Goal: Task Accomplishment & Management: Manage account settings

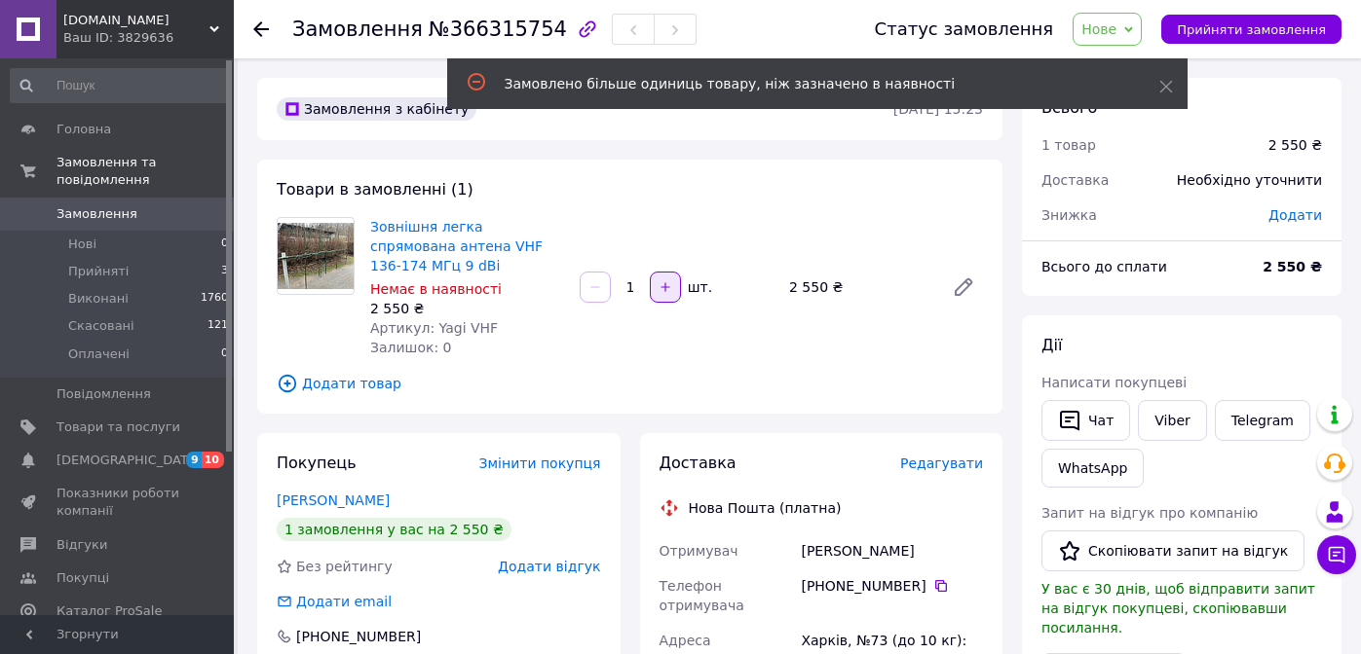
click at [667, 285] on icon "button" at bounding box center [665, 287] width 14 height 14
type input "2"
click at [1167, 89] on use at bounding box center [1165, 87] width 13 height 13
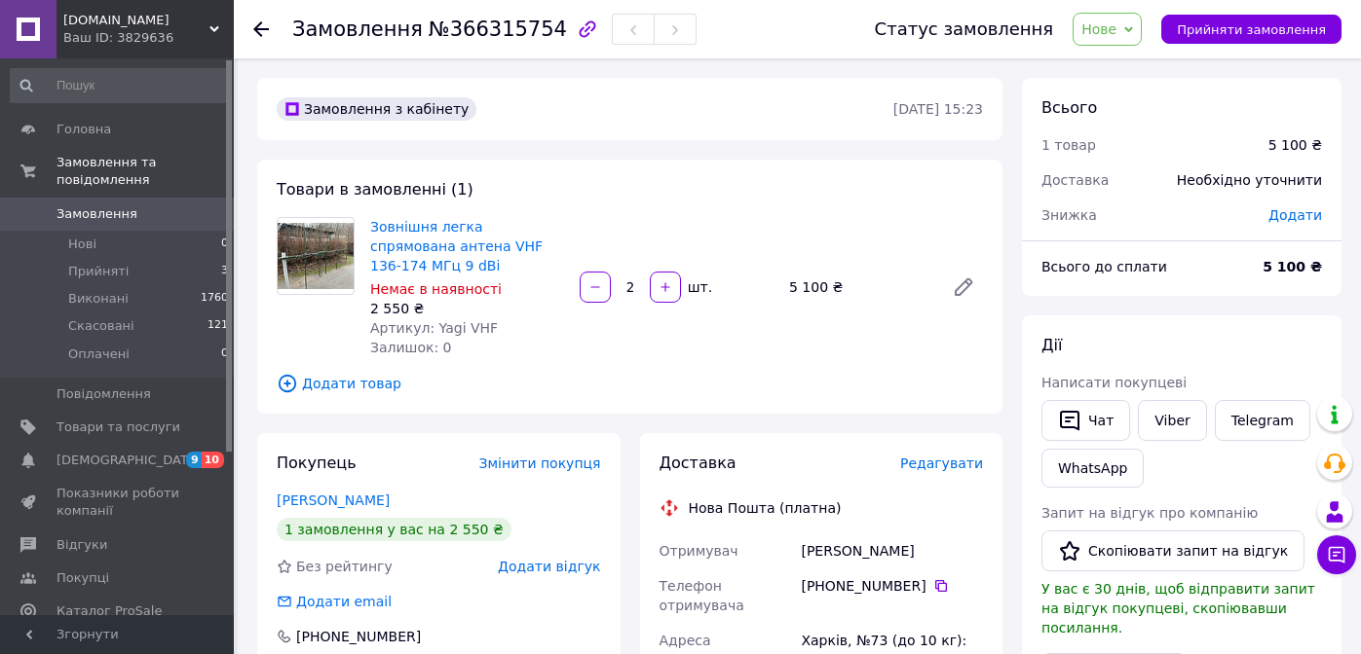
click at [1292, 216] on span "Додати" at bounding box center [1295, 215] width 54 height 16
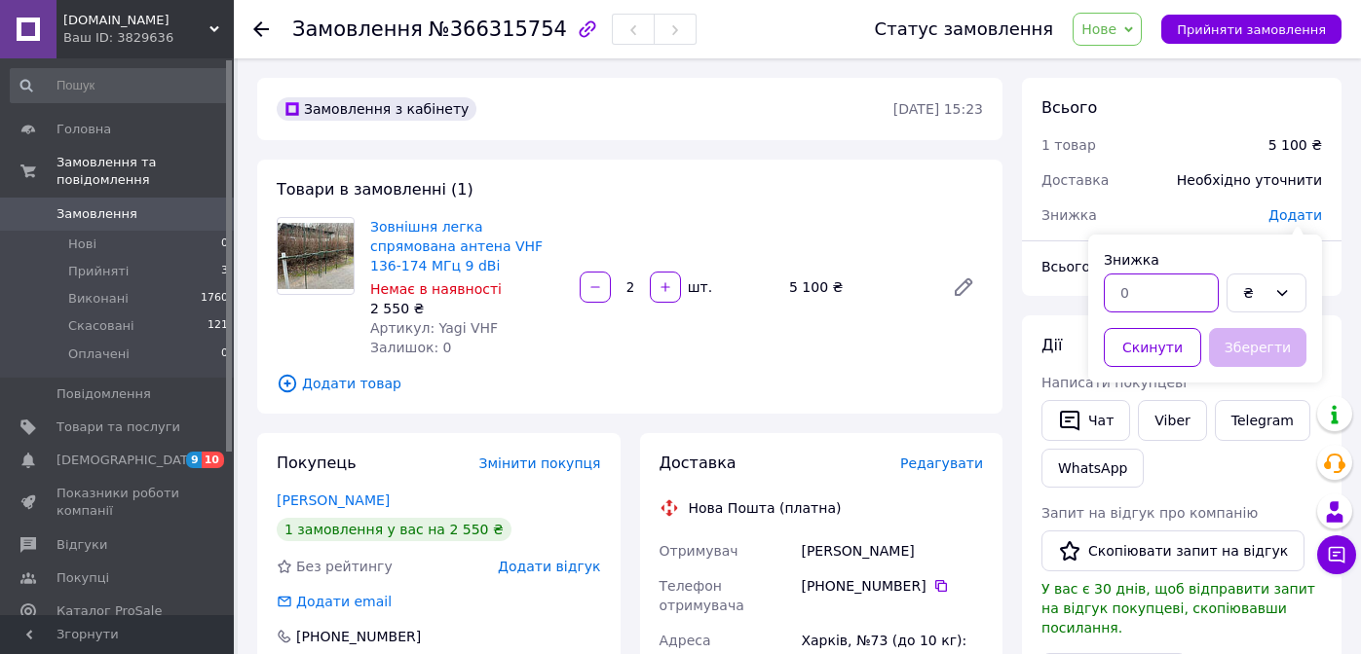
click at [1137, 299] on input "text" at bounding box center [1160, 293] width 115 height 39
type input "1"
type input "200"
click at [1255, 353] on button "Зберегти" at bounding box center [1257, 347] width 97 height 39
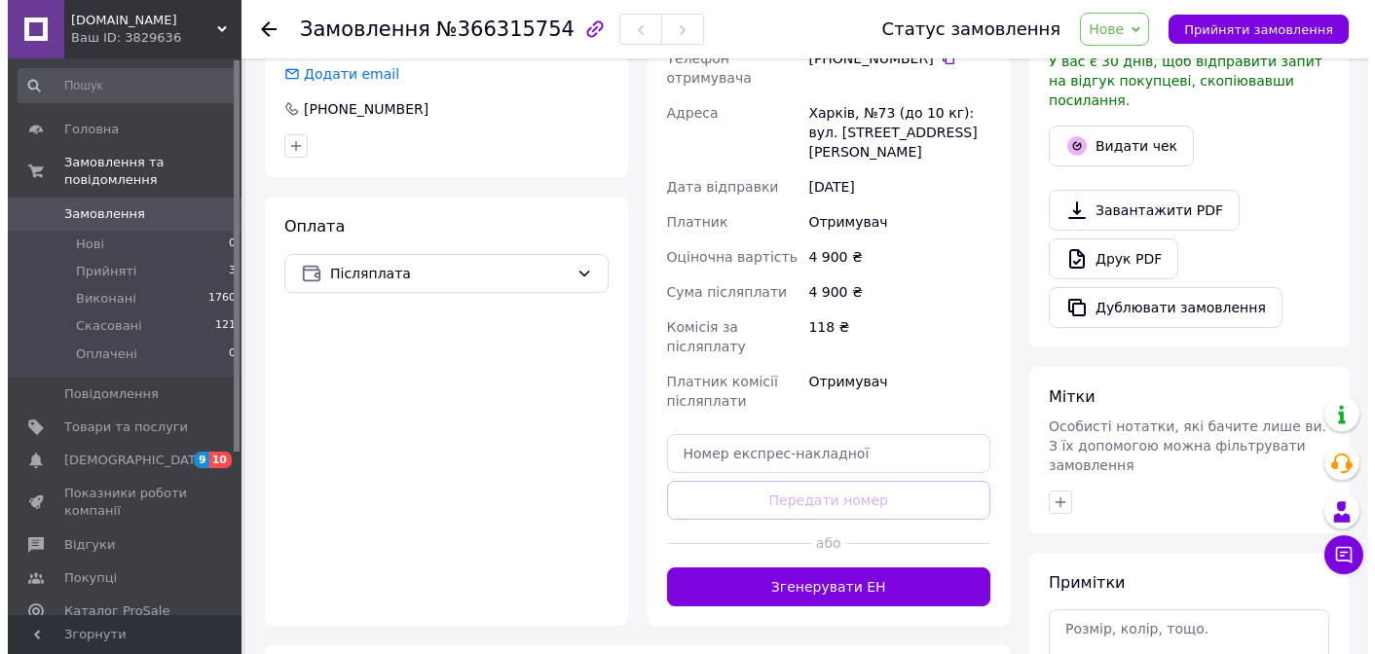
scroll to position [537, 0]
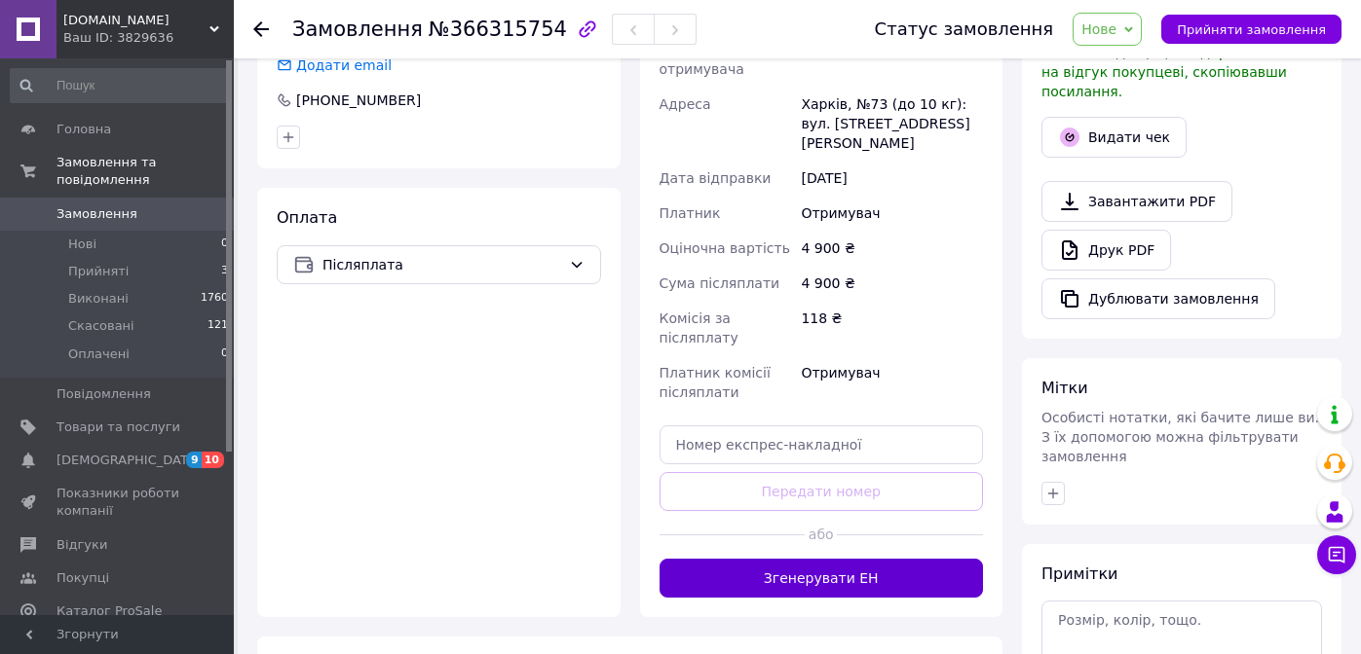
click at [828, 559] on button "Згенерувати ЕН" at bounding box center [821, 578] width 324 height 39
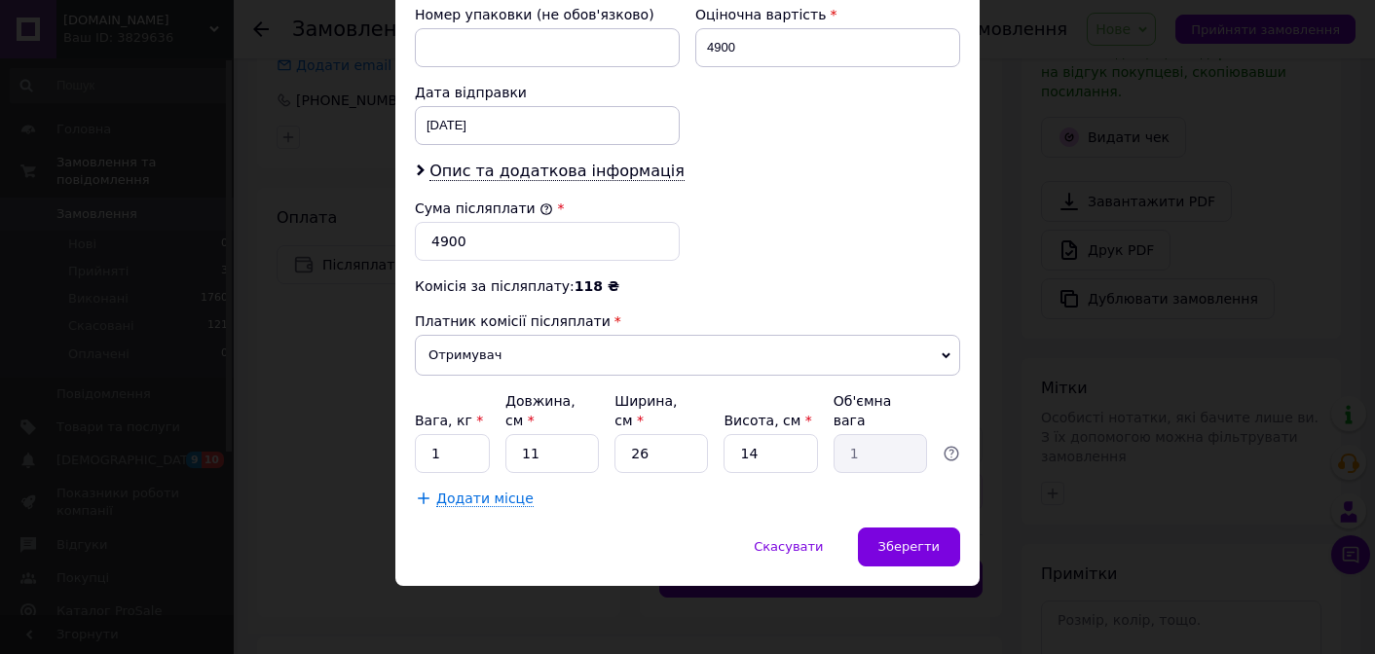
scroll to position [574, 0]
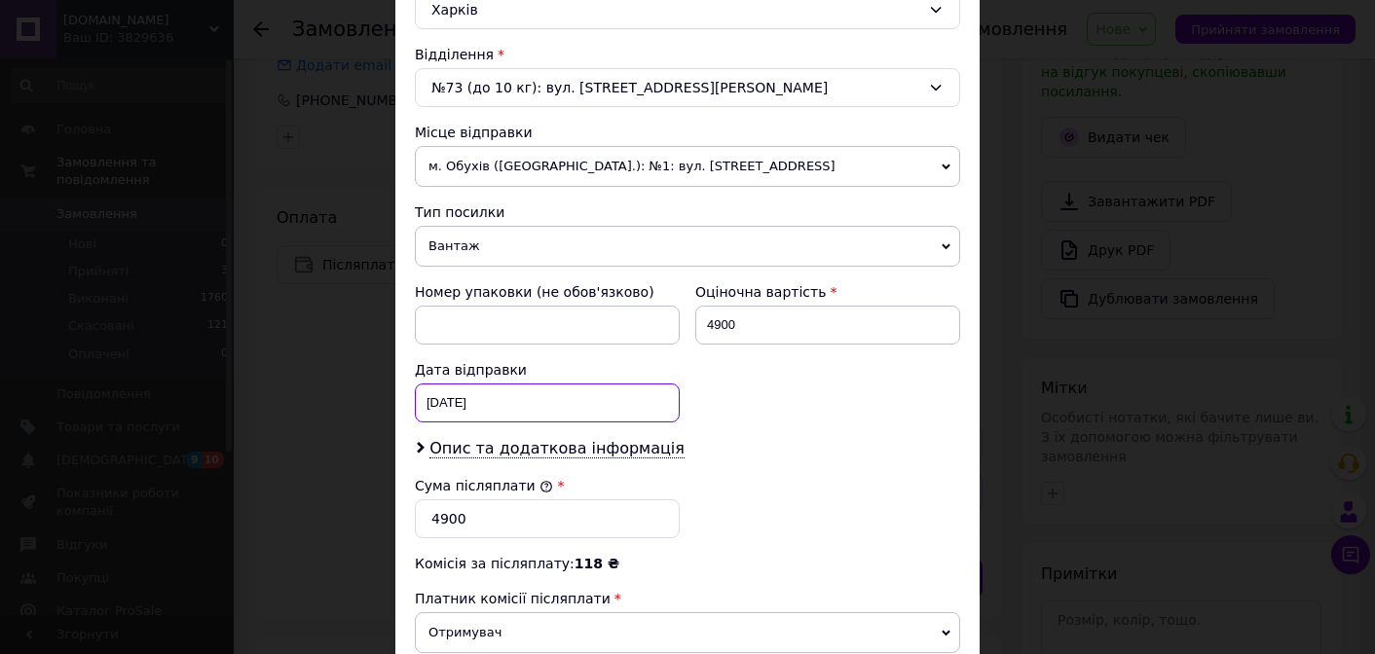
click at [517, 408] on div "[DATE] < 2025 > < Октябрь > Пн Вт Ср Чт Пт Сб Вс 29 30 1 2 3 4 5 6 7 8 9 10 11 …" at bounding box center [547, 403] width 265 height 39
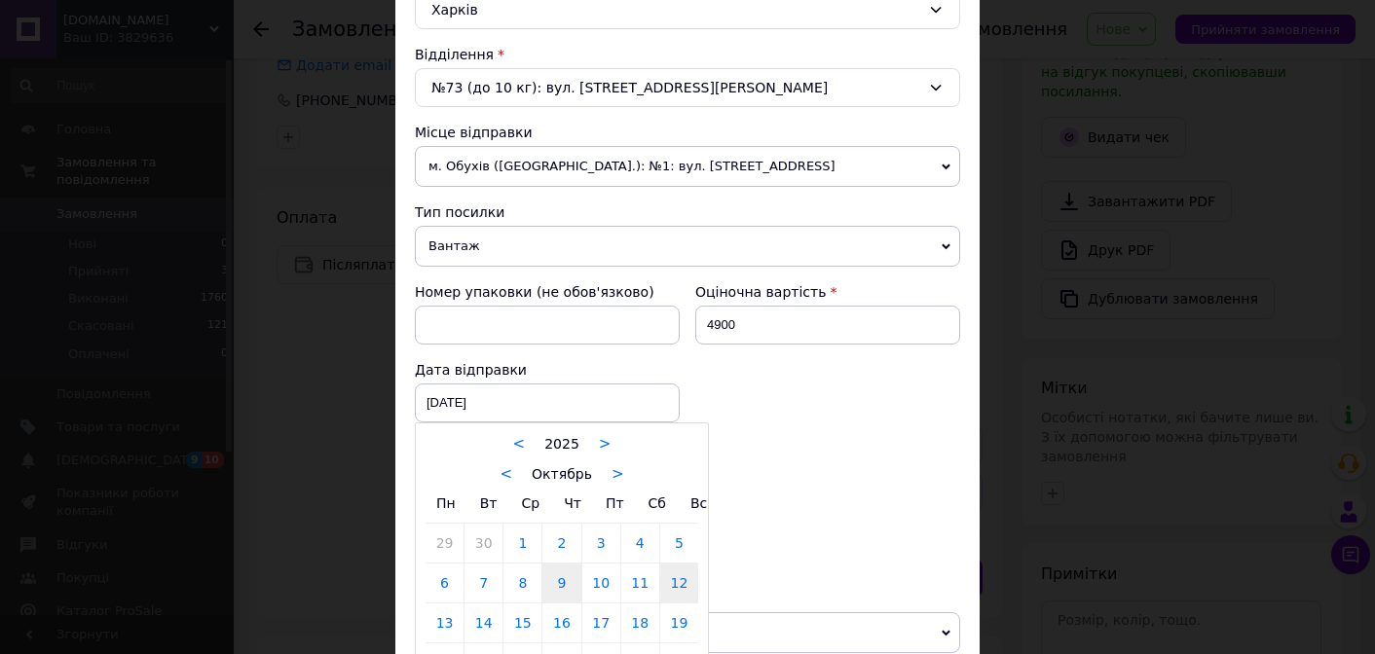
click at [669, 590] on link "12" at bounding box center [679, 583] width 38 height 39
type input "[DATE]"
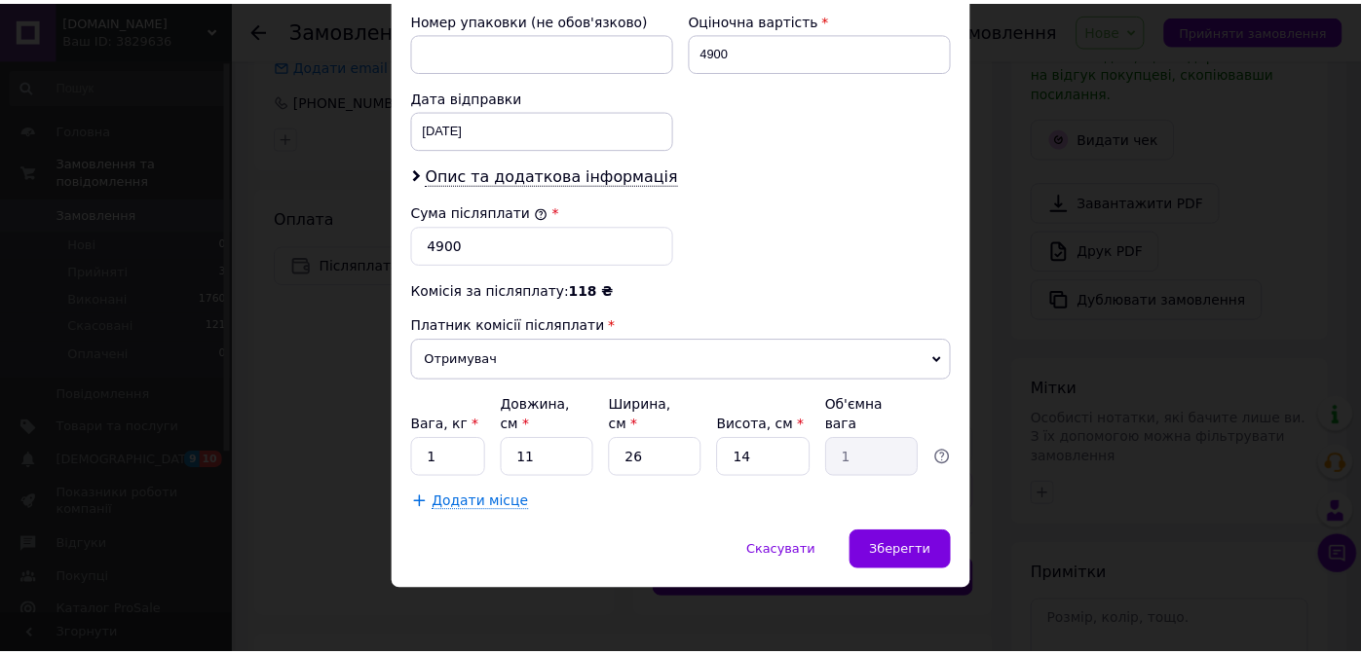
scroll to position [851, 0]
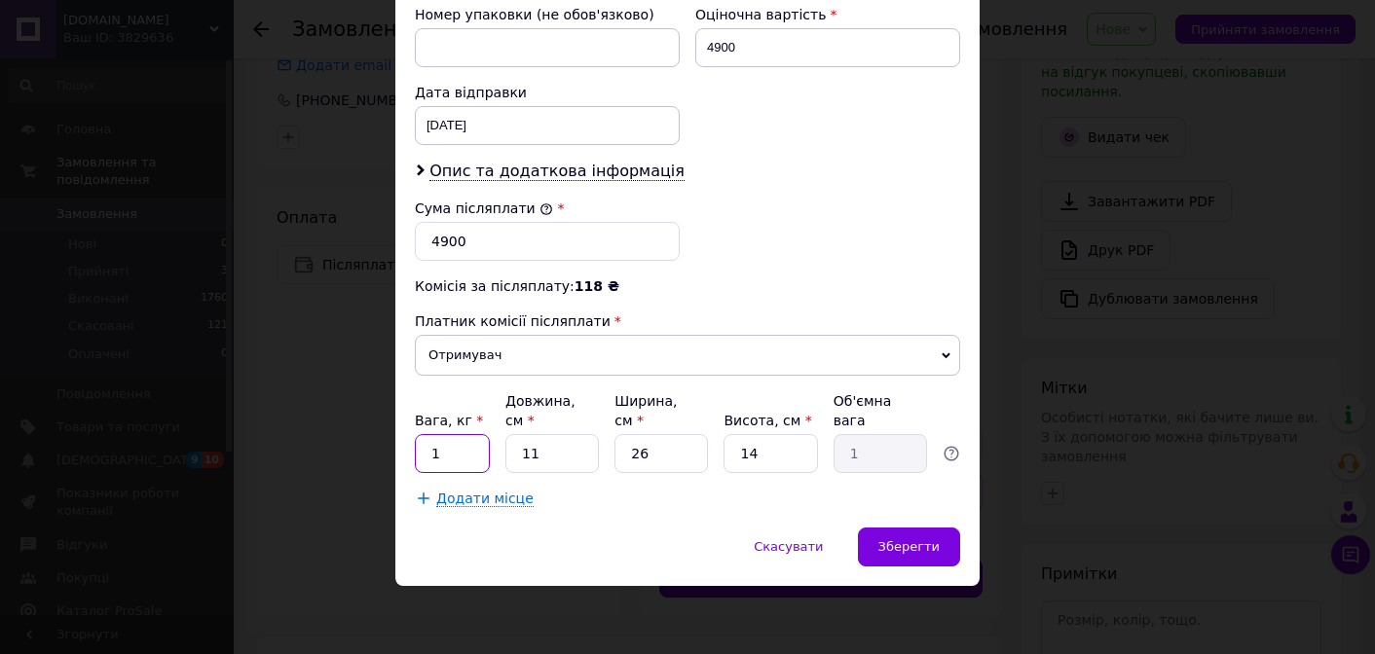
click at [449, 457] on input "1" at bounding box center [452, 453] width 75 height 39
type input "5"
click at [901, 551] on span "Зберегти" at bounding box center [908, 547] width 61 height 15
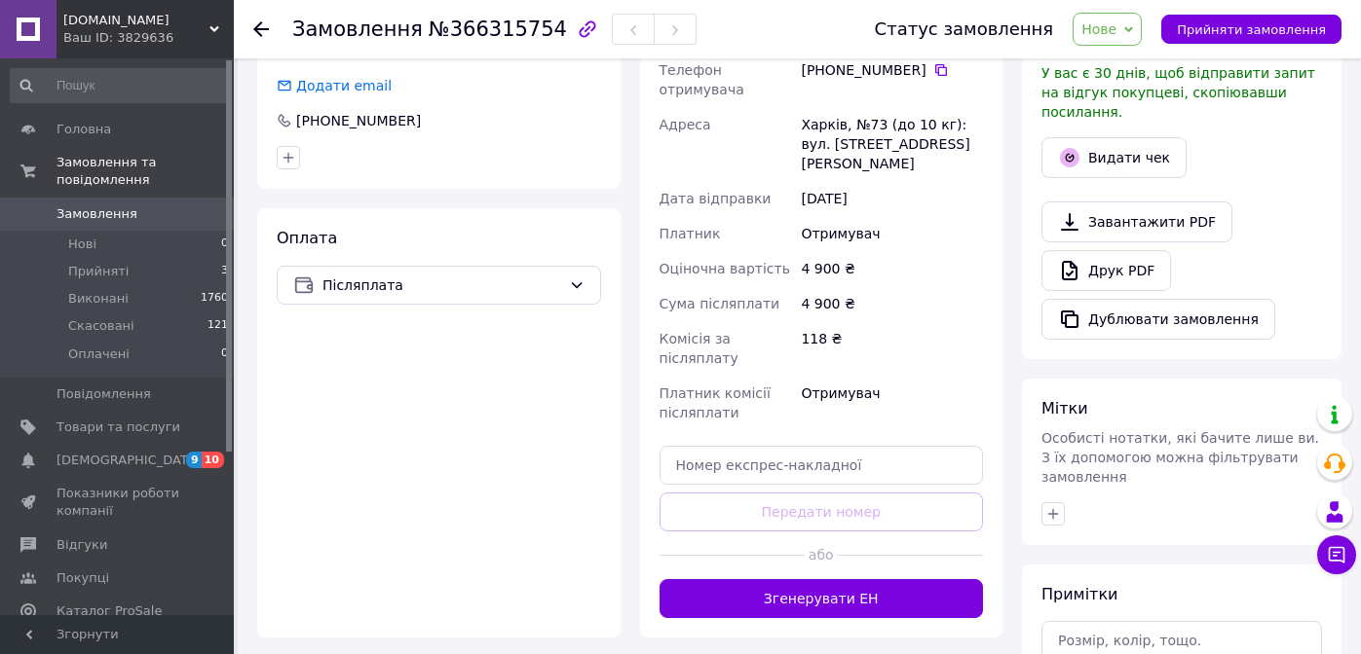
scroll to position [538, 0]
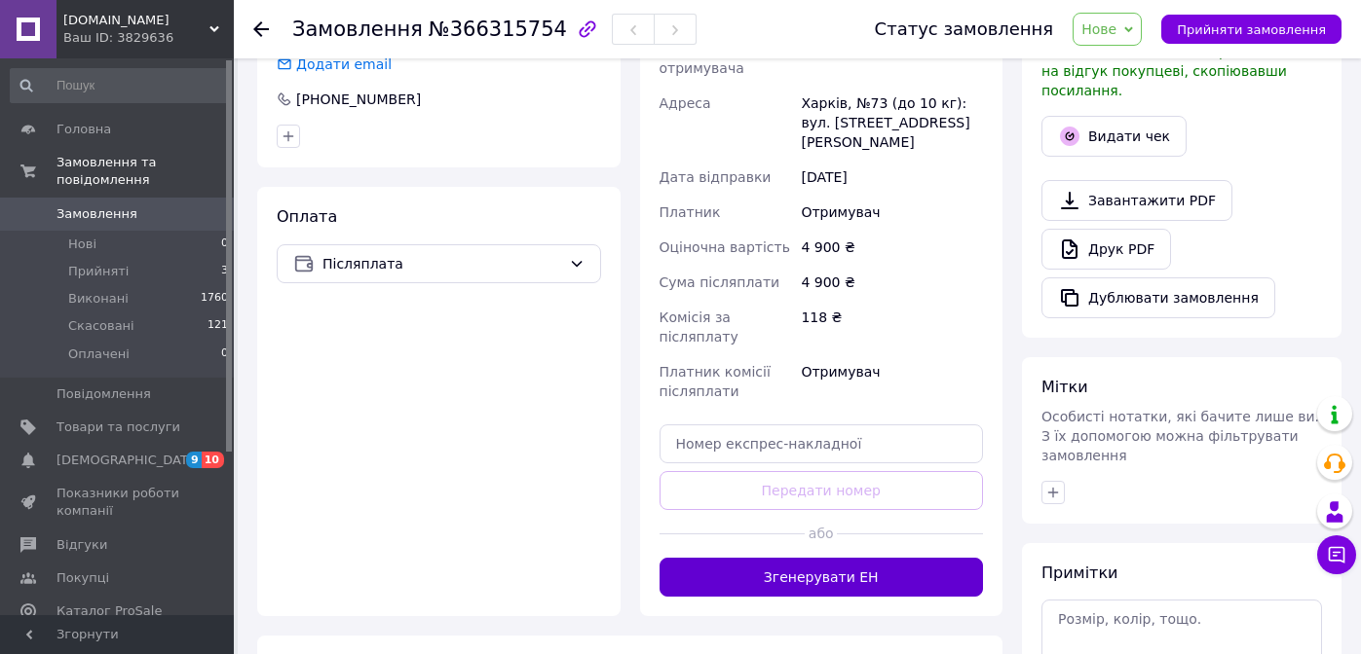
click at [833, 558] on button "Згенерувати ЕН" at bounding box center [821, 577] width 324 height 39
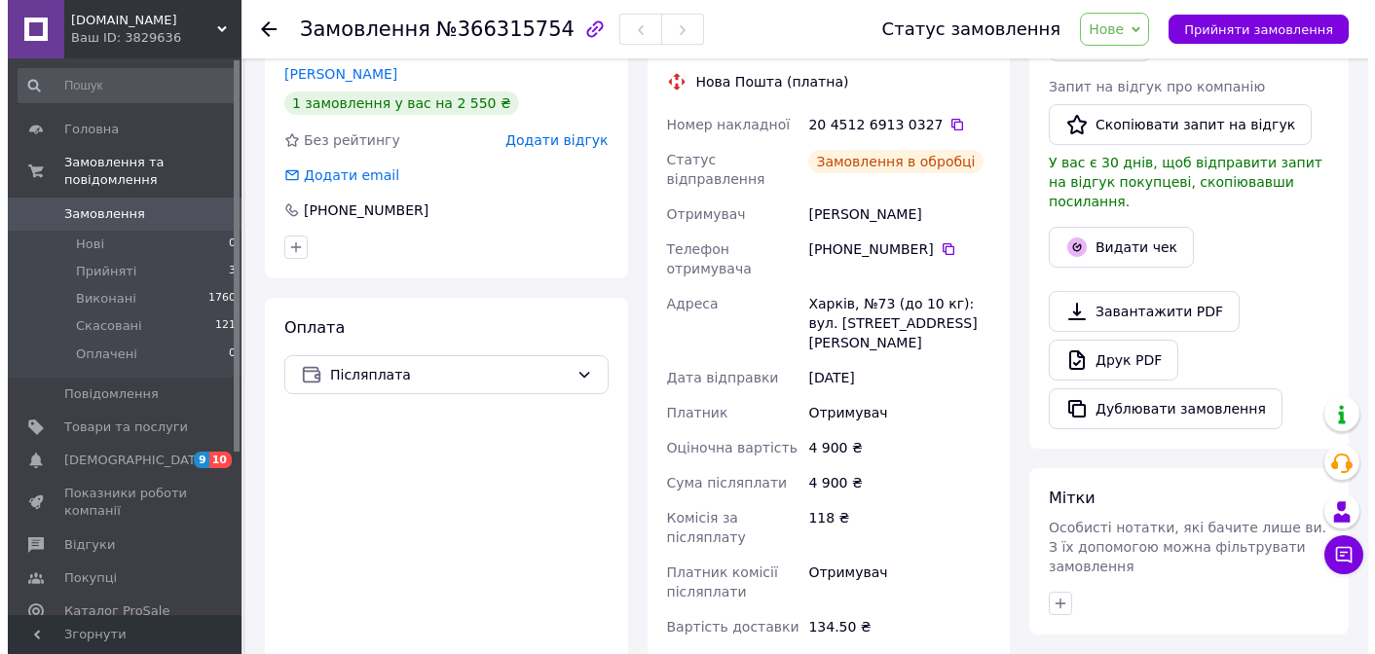
scroll to position [411, 0]
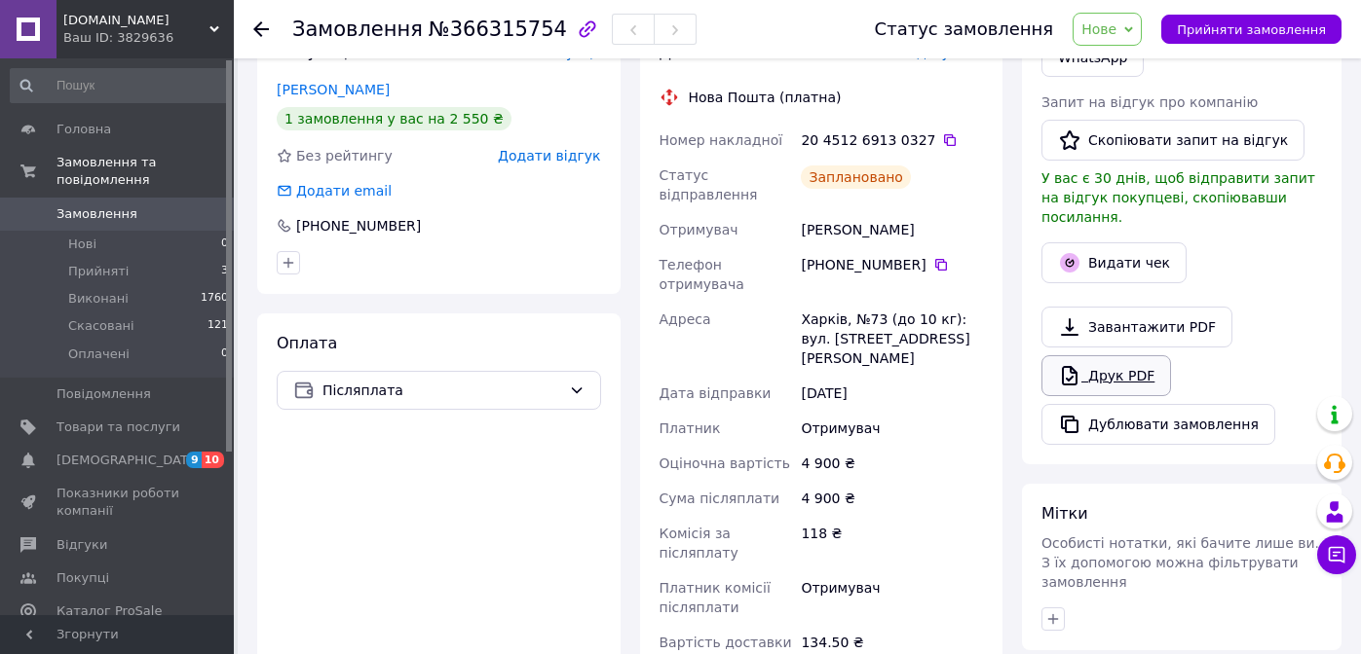
click at [1116, 355] on link "Друк PDF" at bounding box center [1106, 375] width 130 height 41
click at [1106, 360] on link "Друк PDF" at bounding box center [1106, 375] width 130 height 41
click at [1091, 242] on button "Видати чек" at bounding box center [1113, 262] width 145 height 41
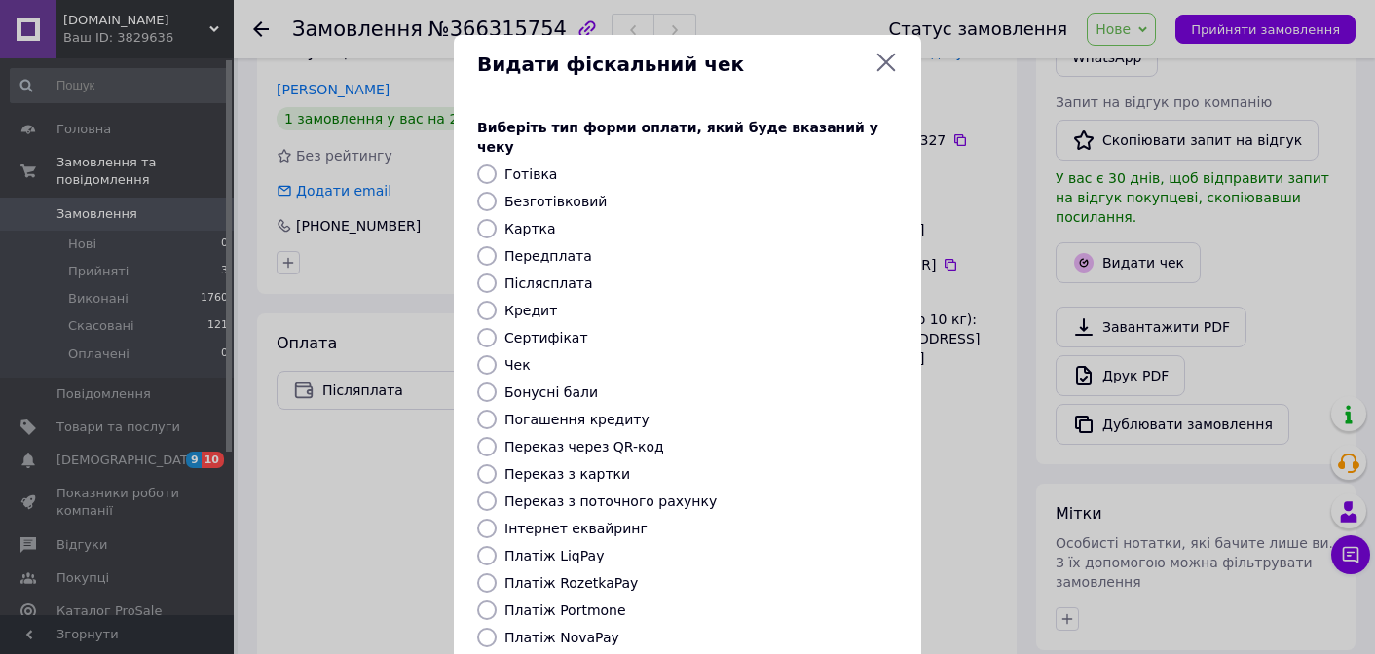
click at [485, 274] on input "Післясплата" at bounding box center [486, 283] width 19 height 19
radio input "true"
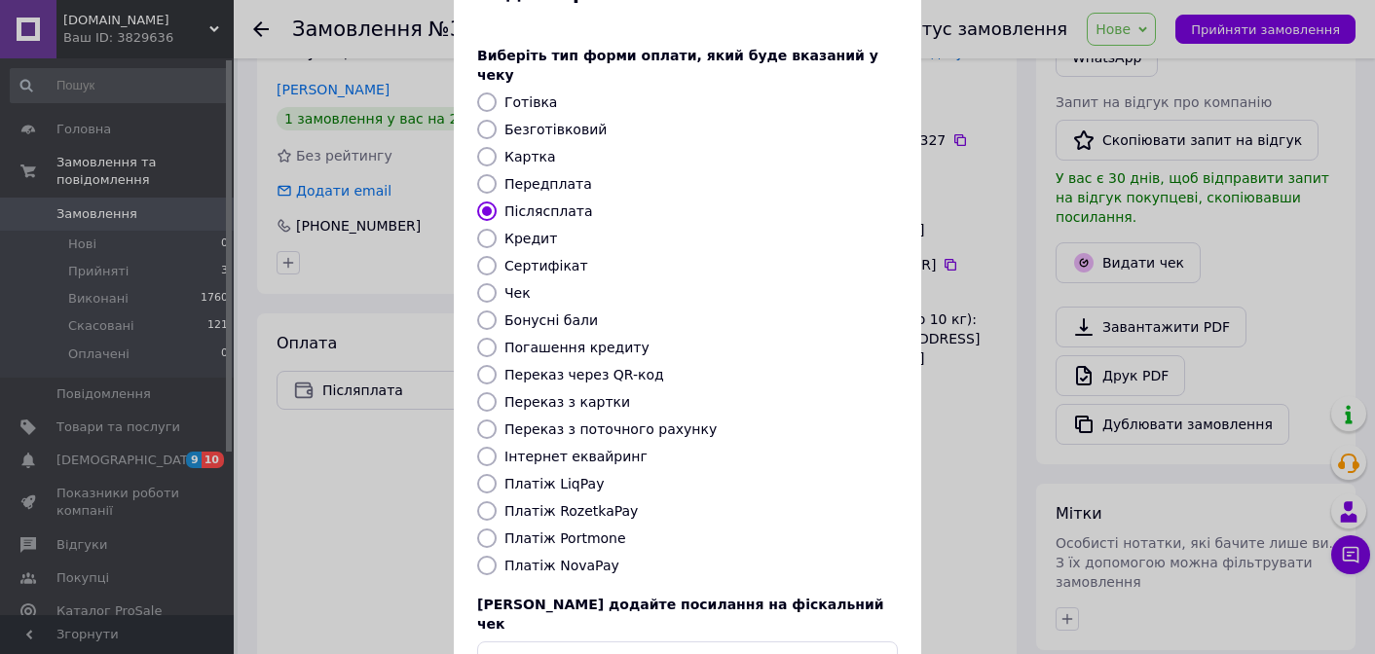
scroll to position [182, 0]
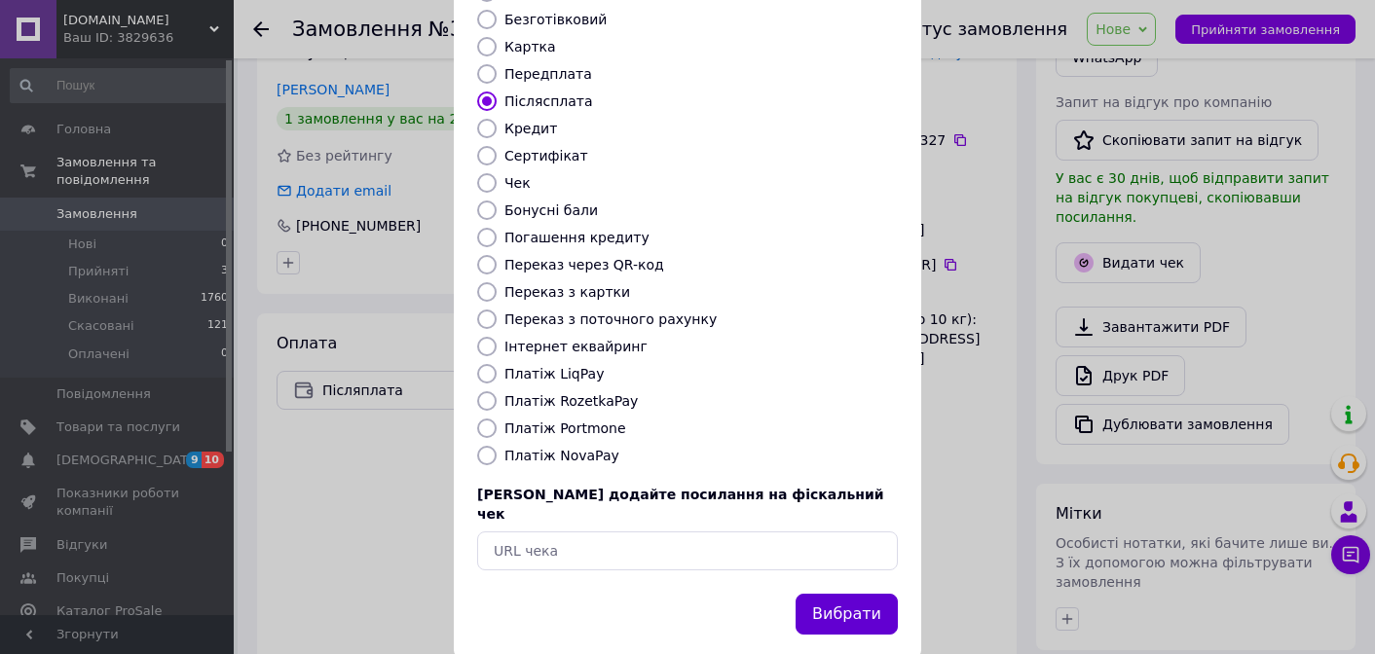
click at [826, 594] on button "Вибрати" at bounding box center [847, 615] width 102 height 42
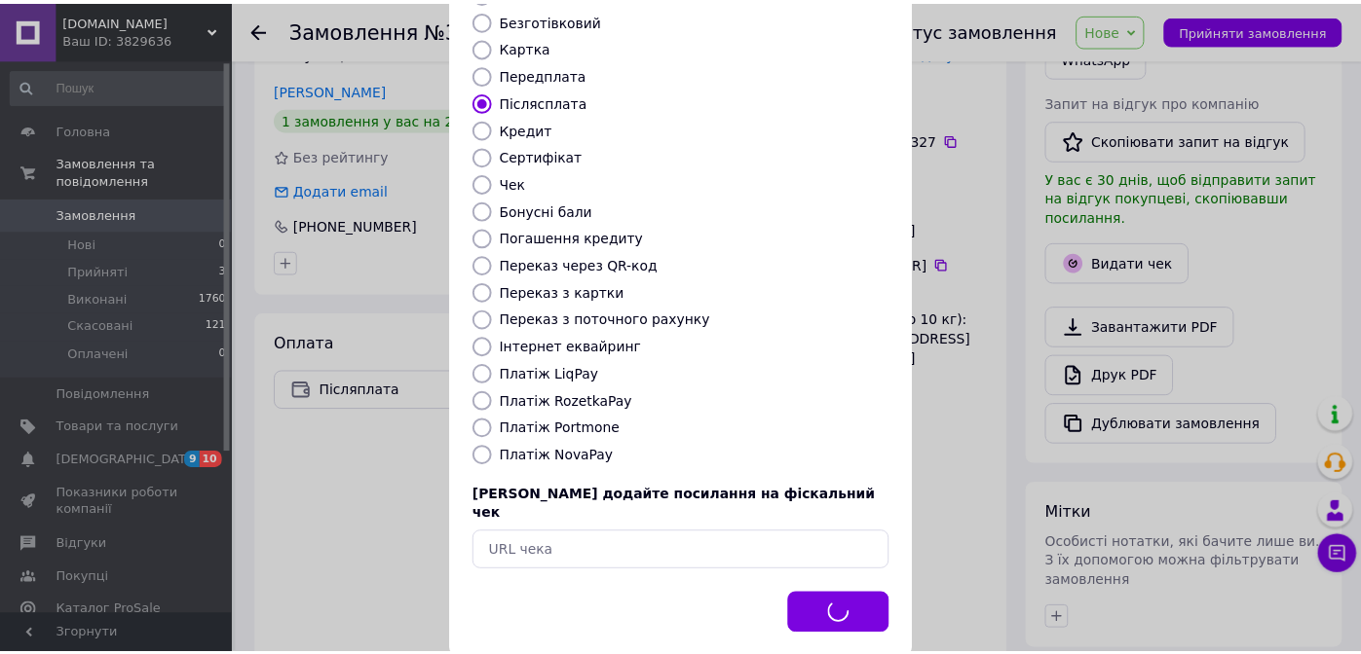
scroll to position [430, 0]
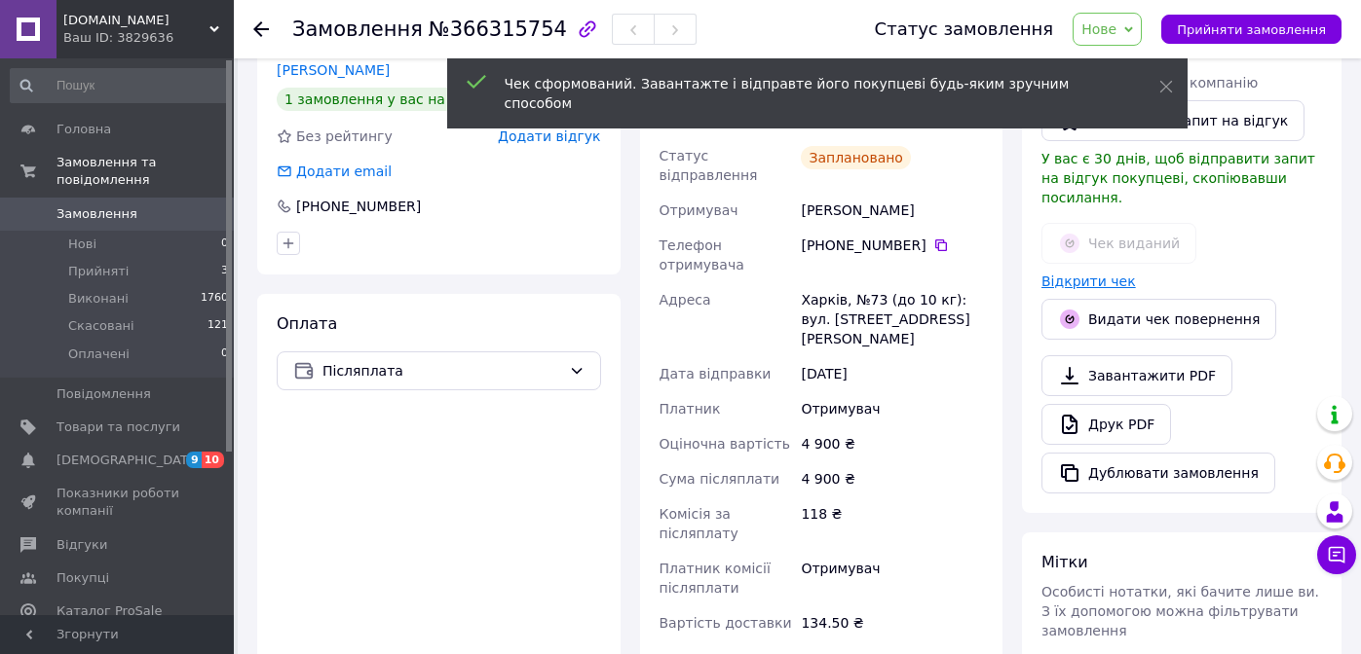
click at [1095, 274] on link "Відкрити чек" at bounding box center [1088, 282] width 94 height 16
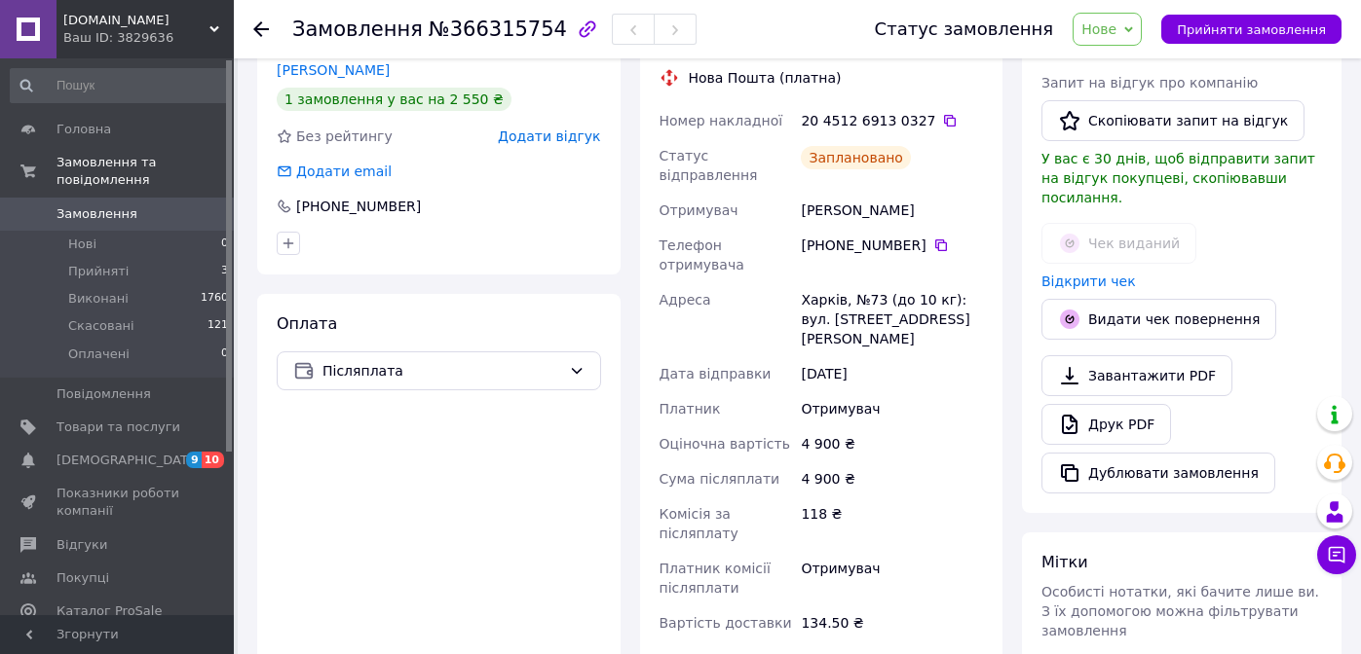
click at [258, 30] on icon at bounding box center [261, 29] width 16 height 16
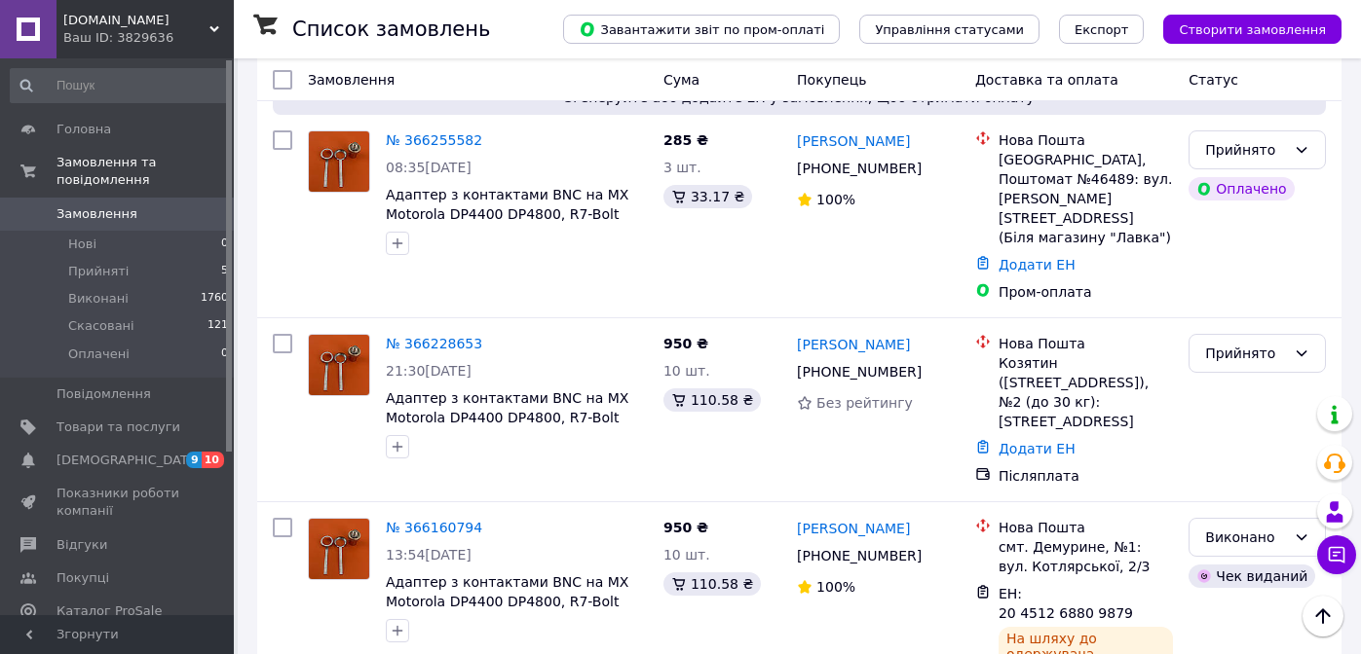
scroll to position [905, 0]
click at [423, 337] on link "№ 366228653" at bounding box center [434, 345] width 96 height 16
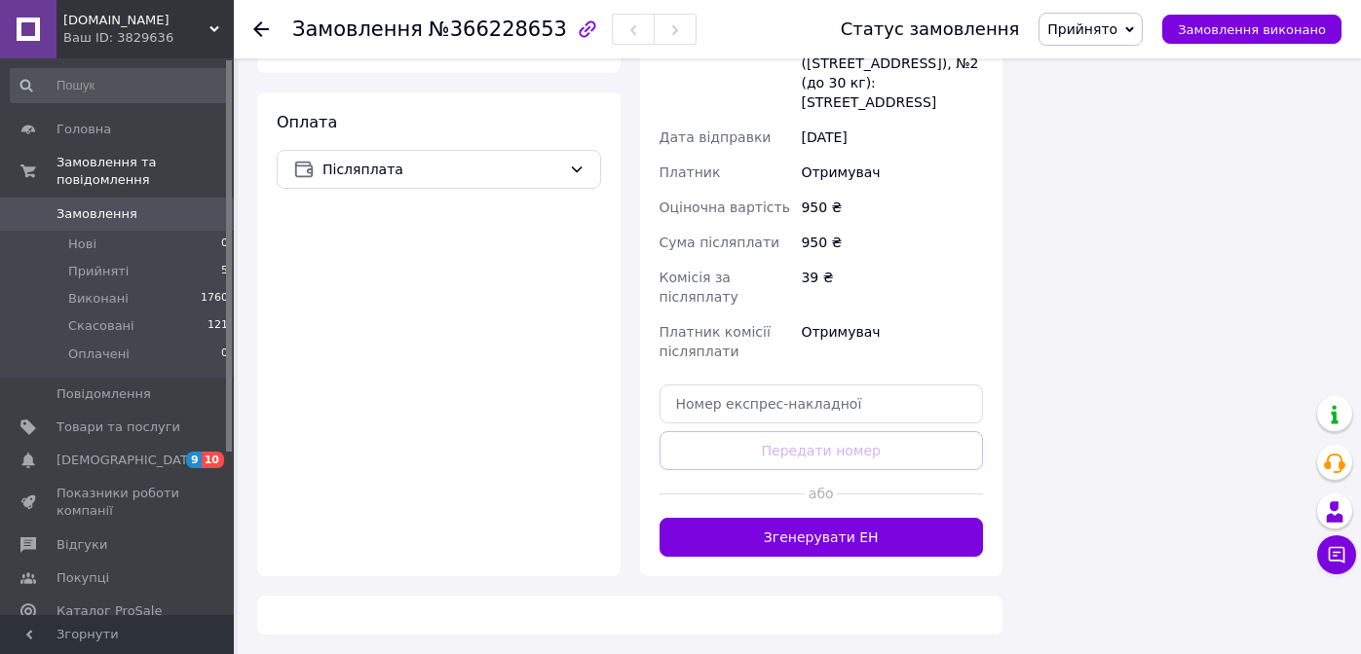
scroll to position [767, 0]
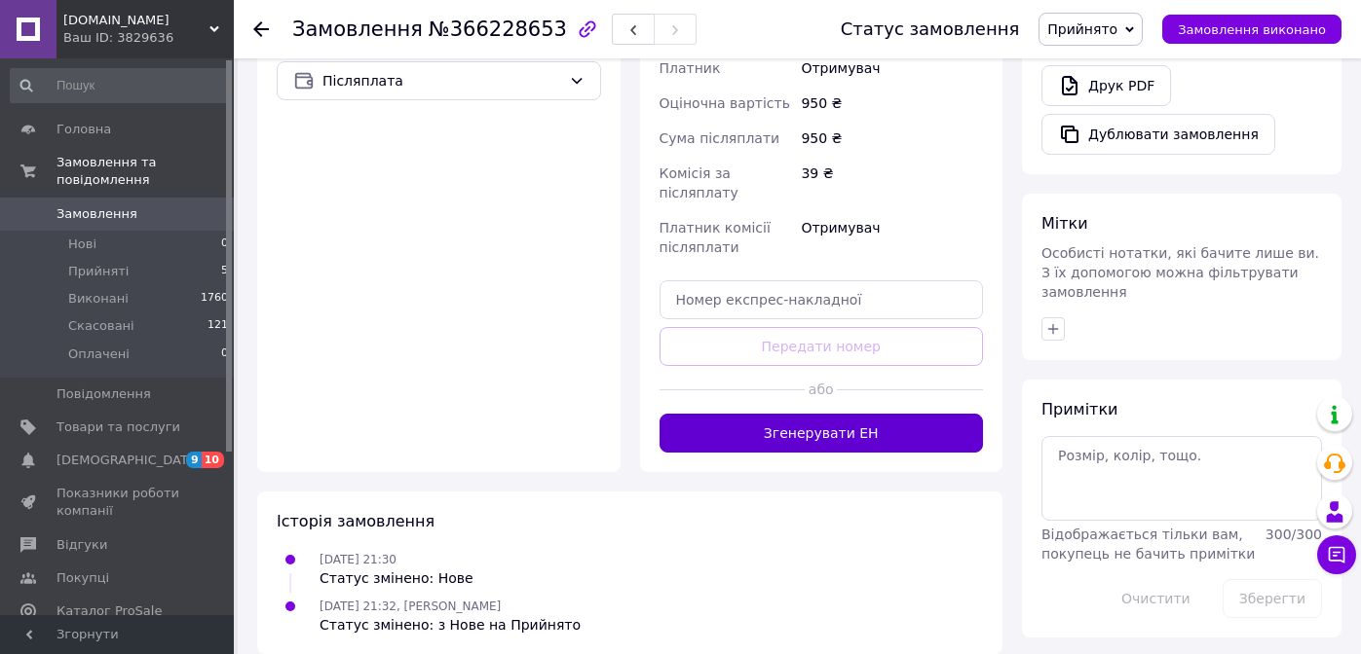
click at [846, 414] on button "Згенерувати ЕН" at bounding box center [821, 433] width 324 height 39
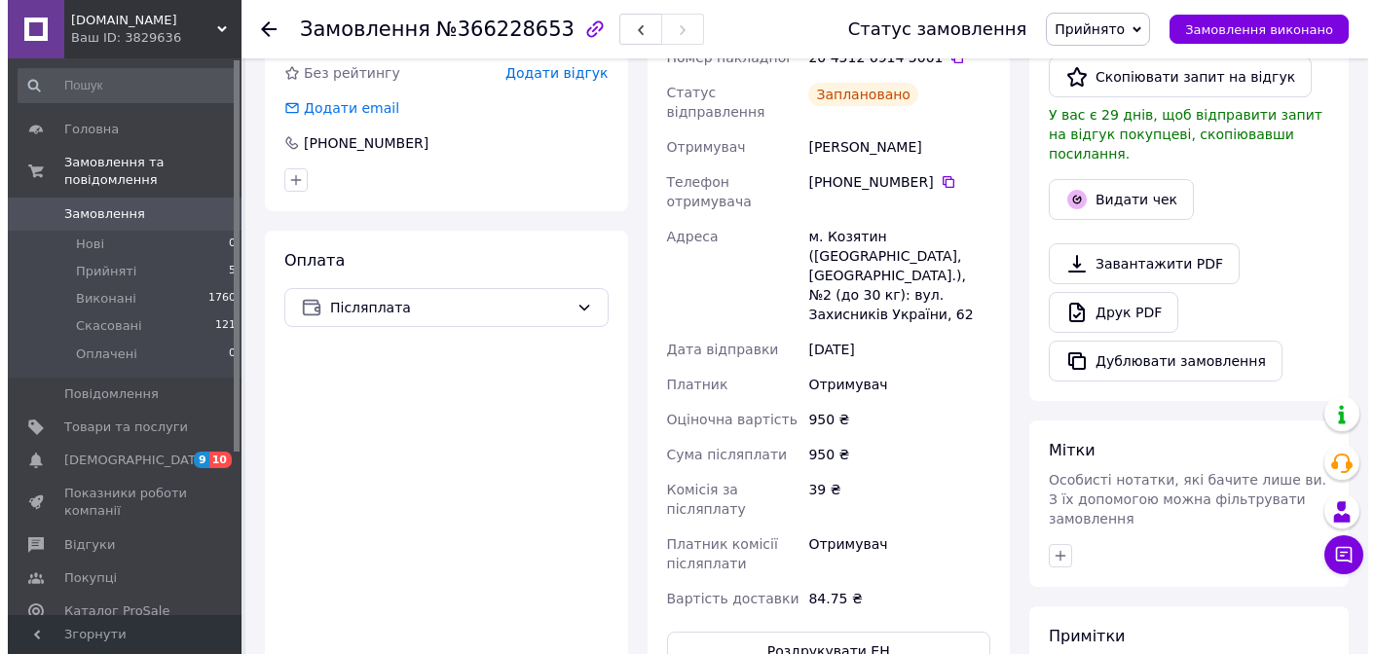
scroll to position [521, 0]
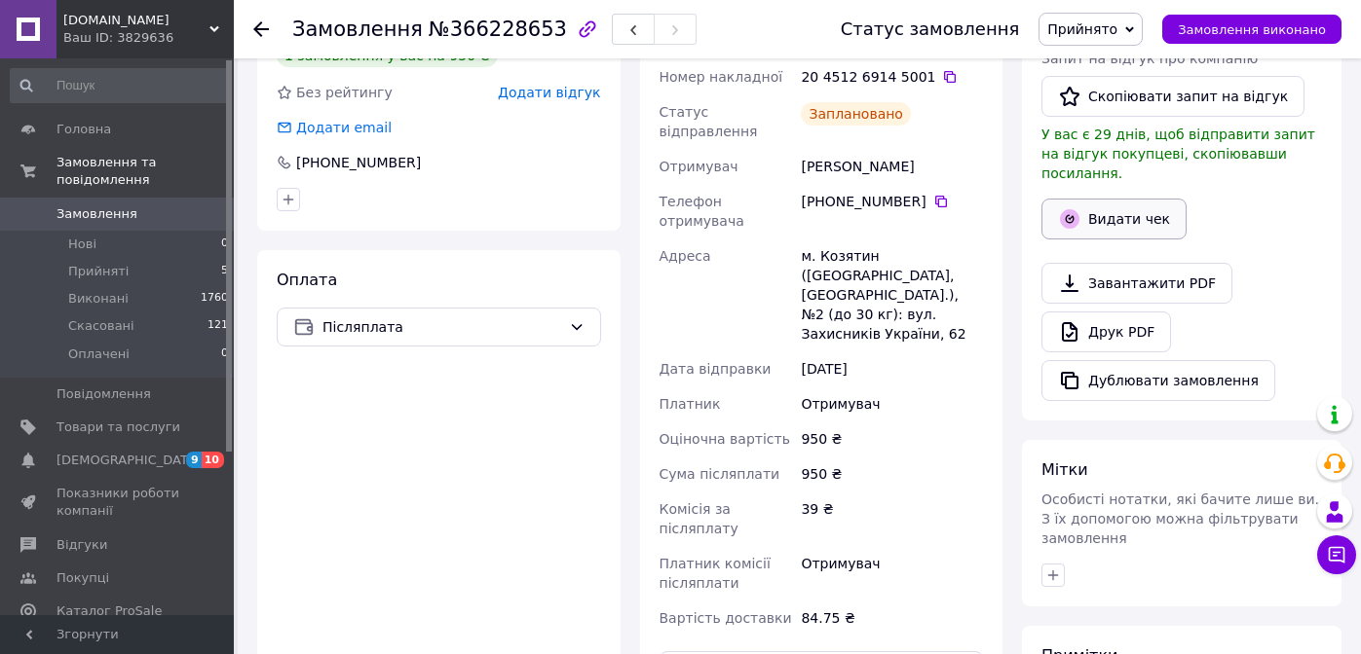
click at [1098, 206] on button "Видати чек" at bounding box center [1113, 219] width 145 height 41
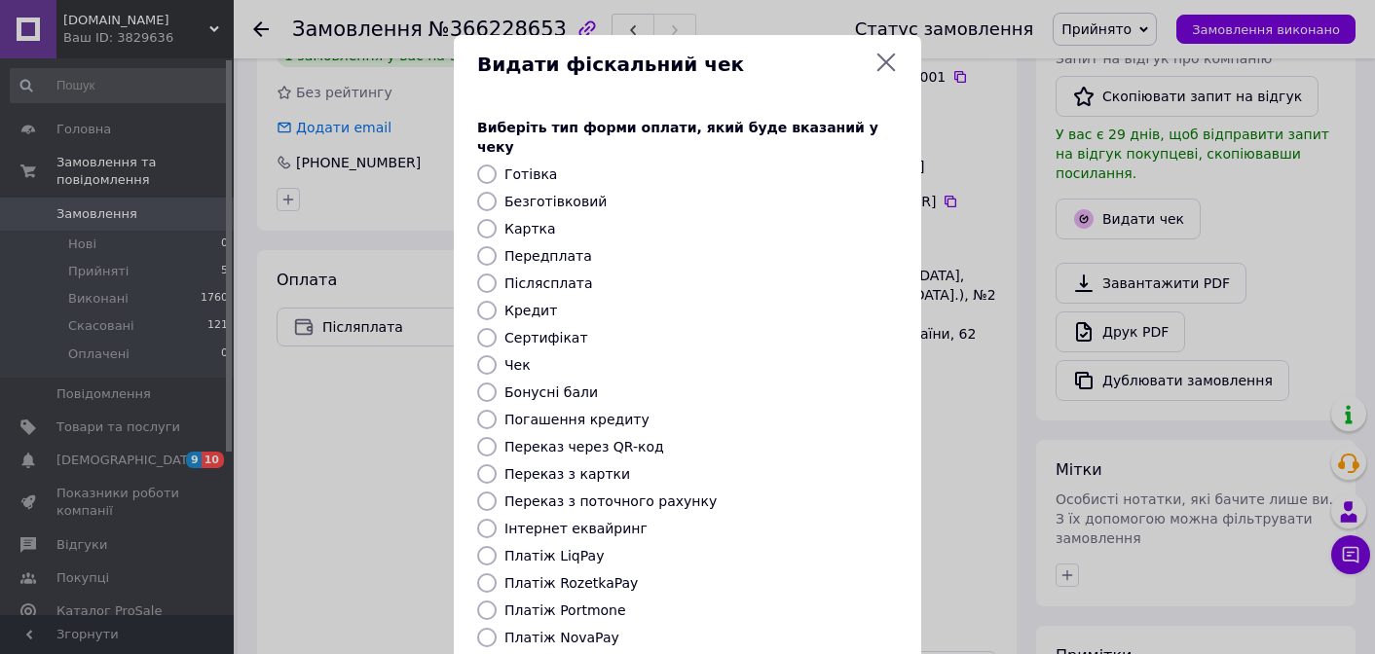
click at [483, 274] on input "Післясплата" at bounding box center [486, 283] width 19 height 19
radio input "true"
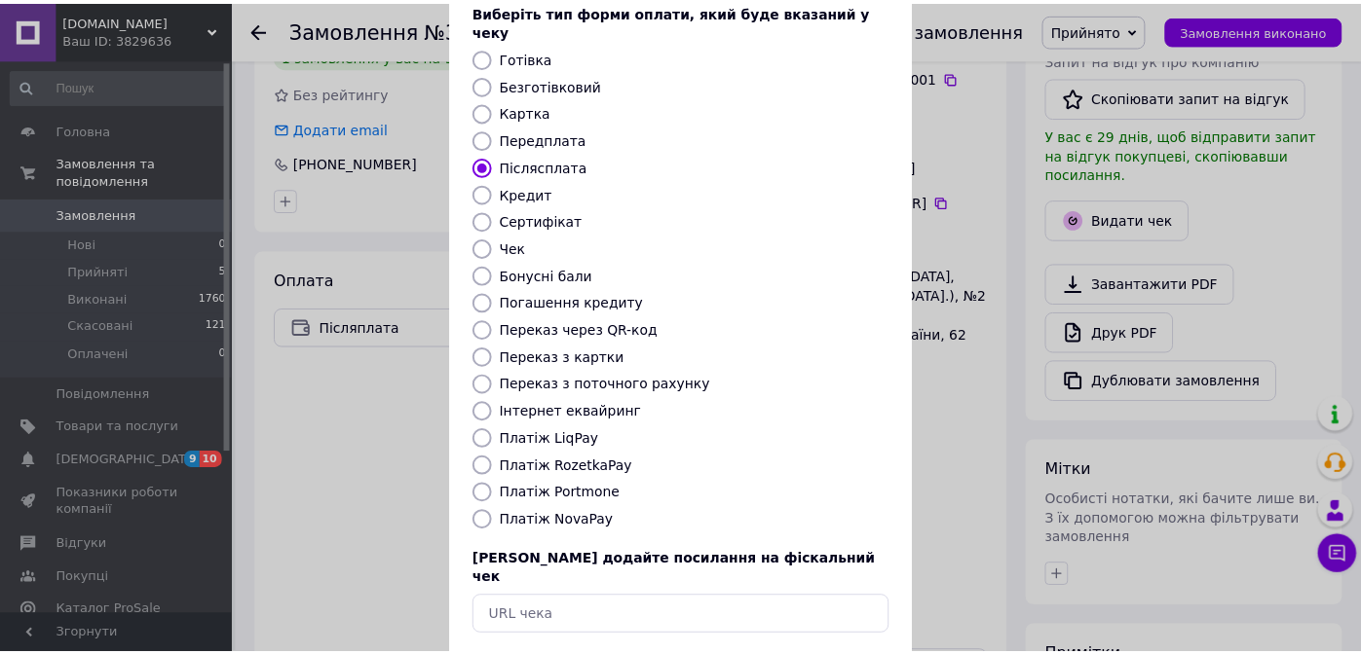
scroll to position [182, 0]
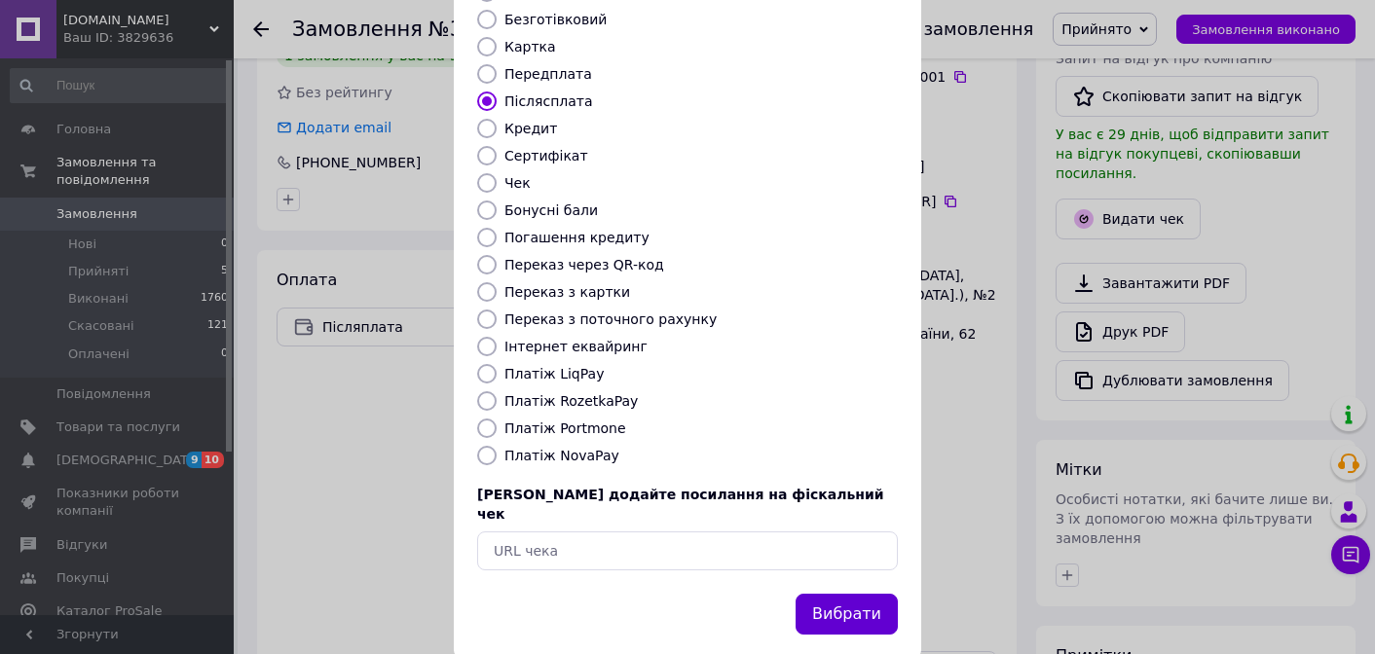
click at [813, 594] on button "Вибрати" at bounding box center [847, 615] width 102 height 42
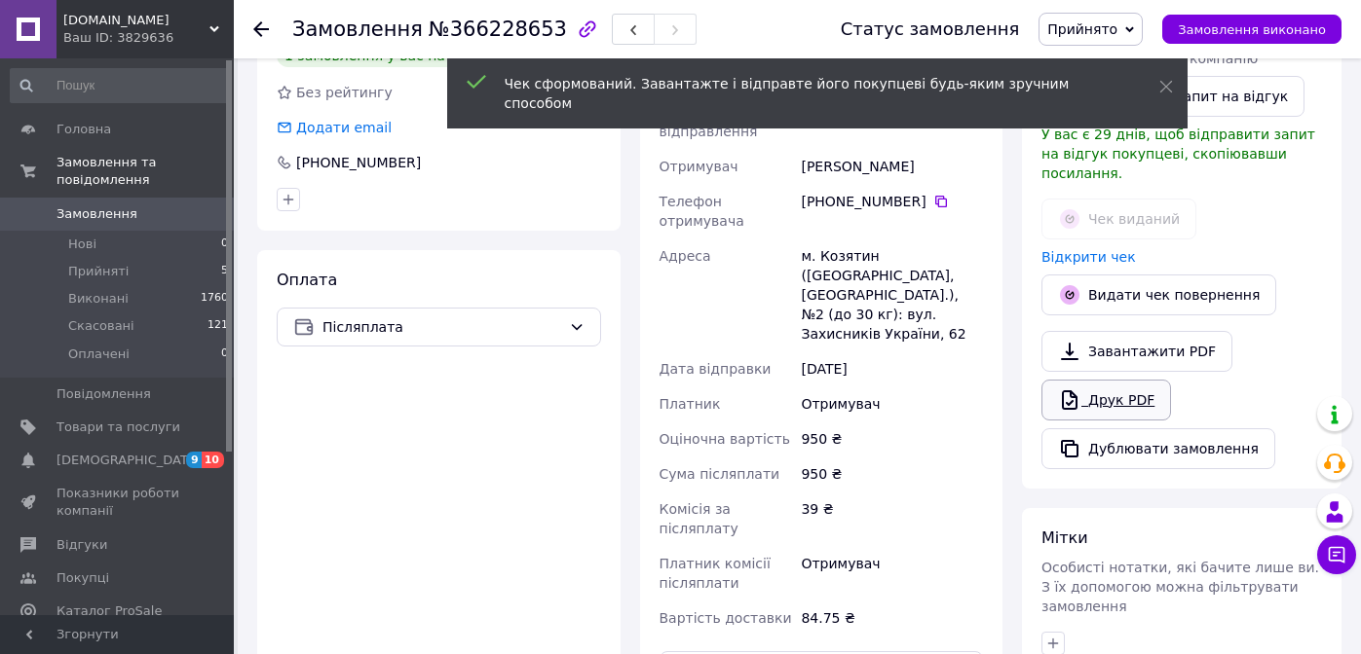
click at [1082, 386] on link "Друк PDF" at bounding box center [1106, 400] width 130 height 41
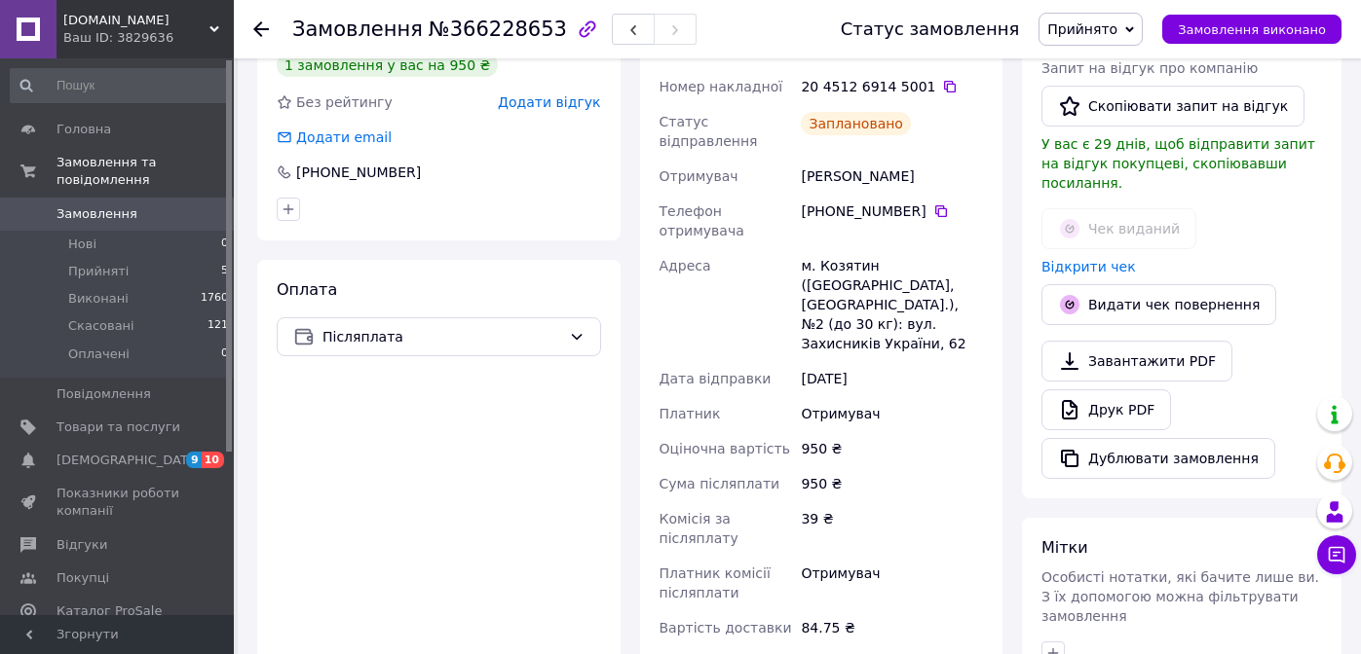
scroll to position [496, 0]
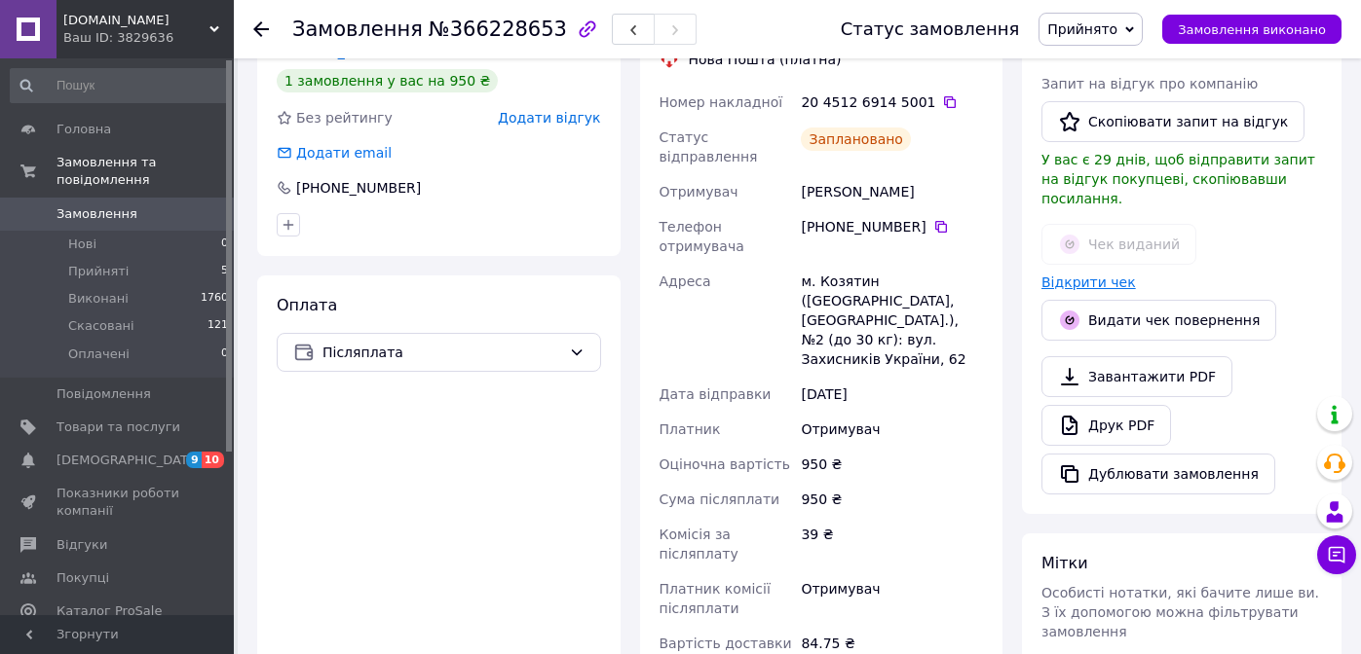
click at [1055, 275] on link "Відкрити чек" at bounding box center [1088, 283] width 94 height 16
click at [1230, 34] on span "Замовлення виконано" at bounding box center [1251, 29] width 148 height 15
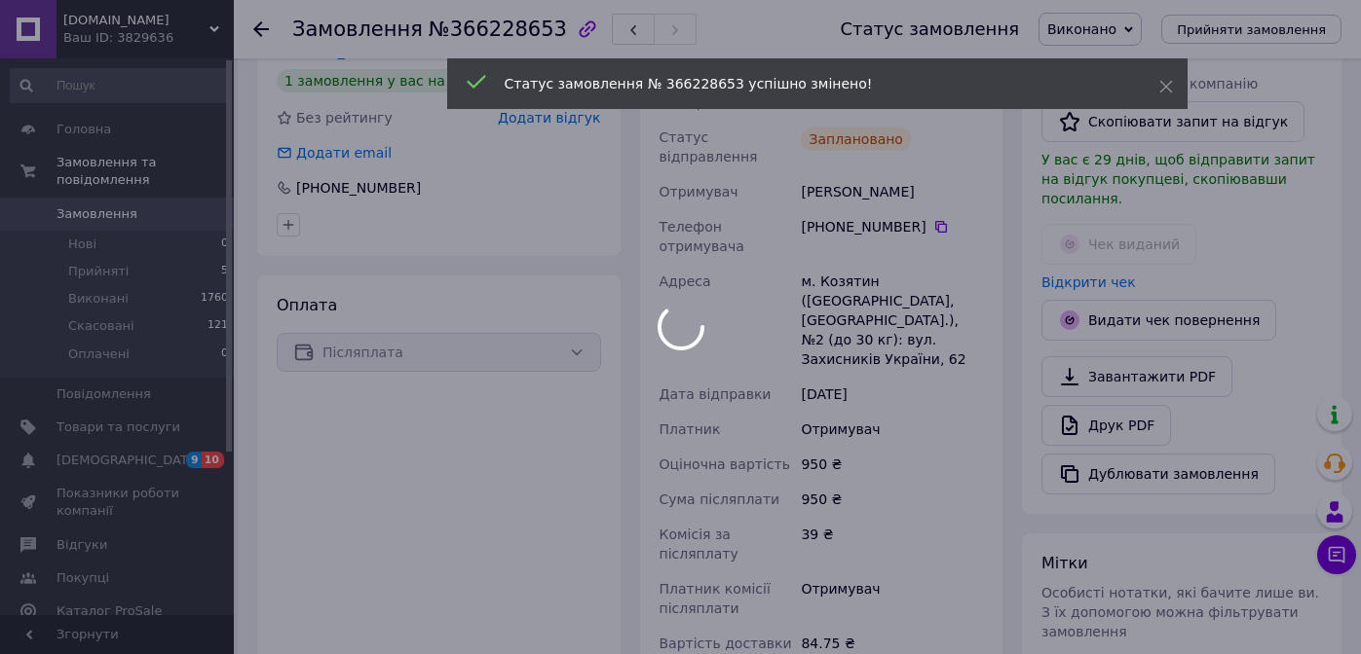
scroll to position [459, 0]
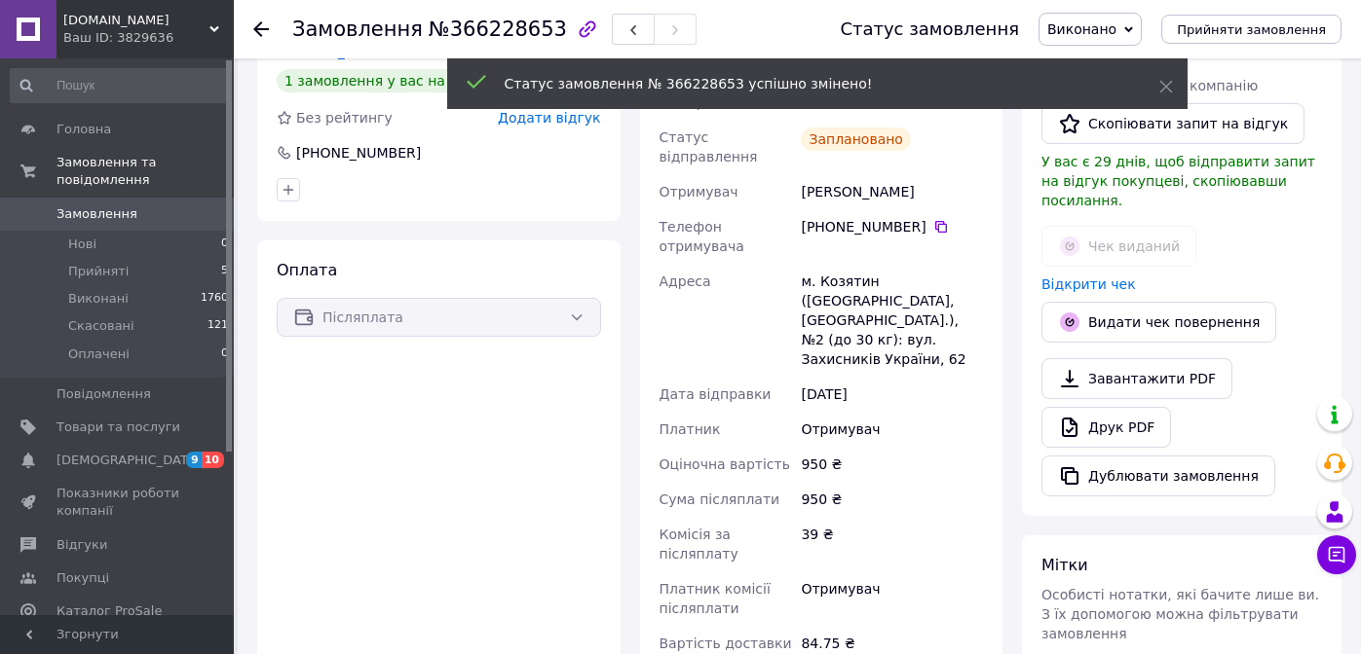
click at [257, 29] on use at bounding box center [261, 29] width 16 height 16
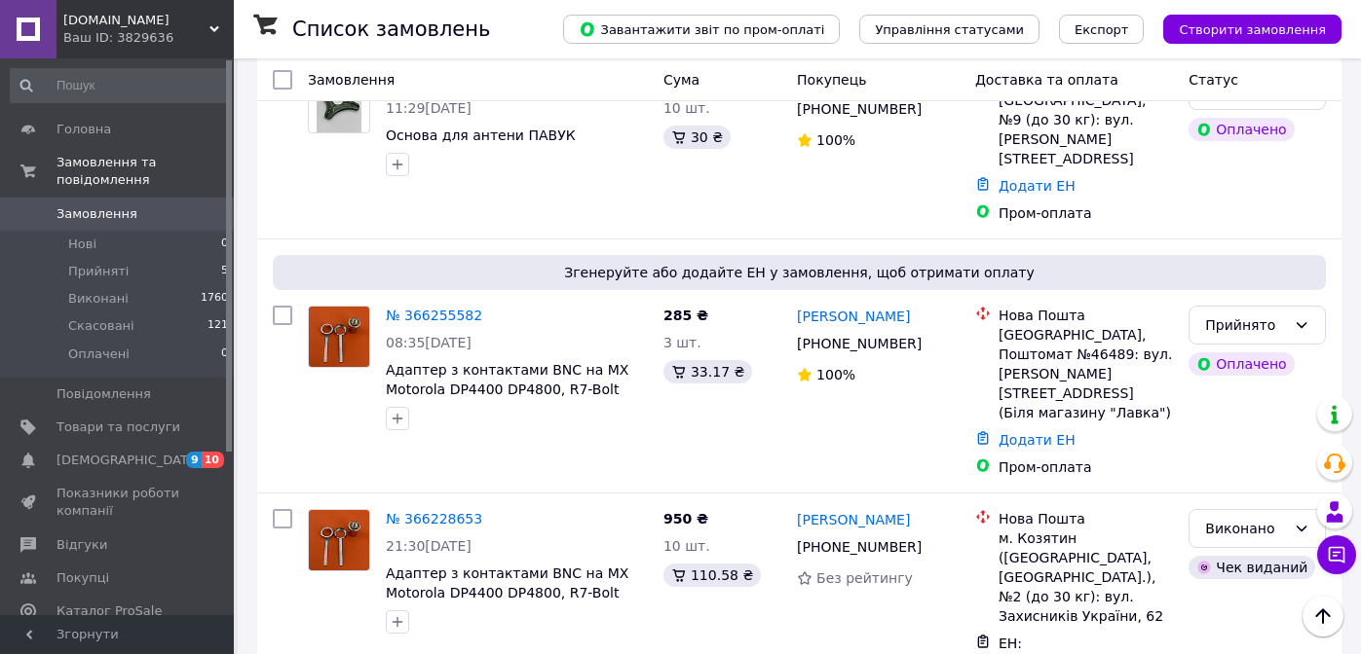
scroll to position [732, 0]
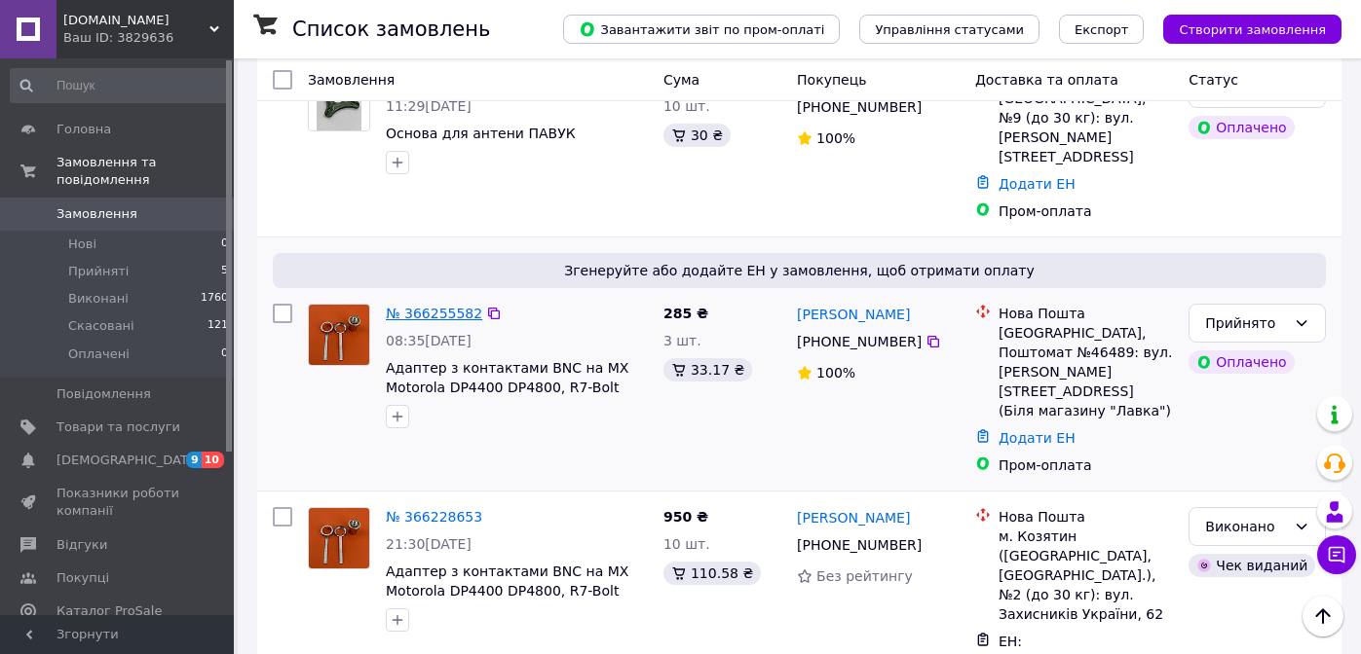
click at [458, 306] on link "№ 366255582" at bounding box center [434, 314] width 96 height 16
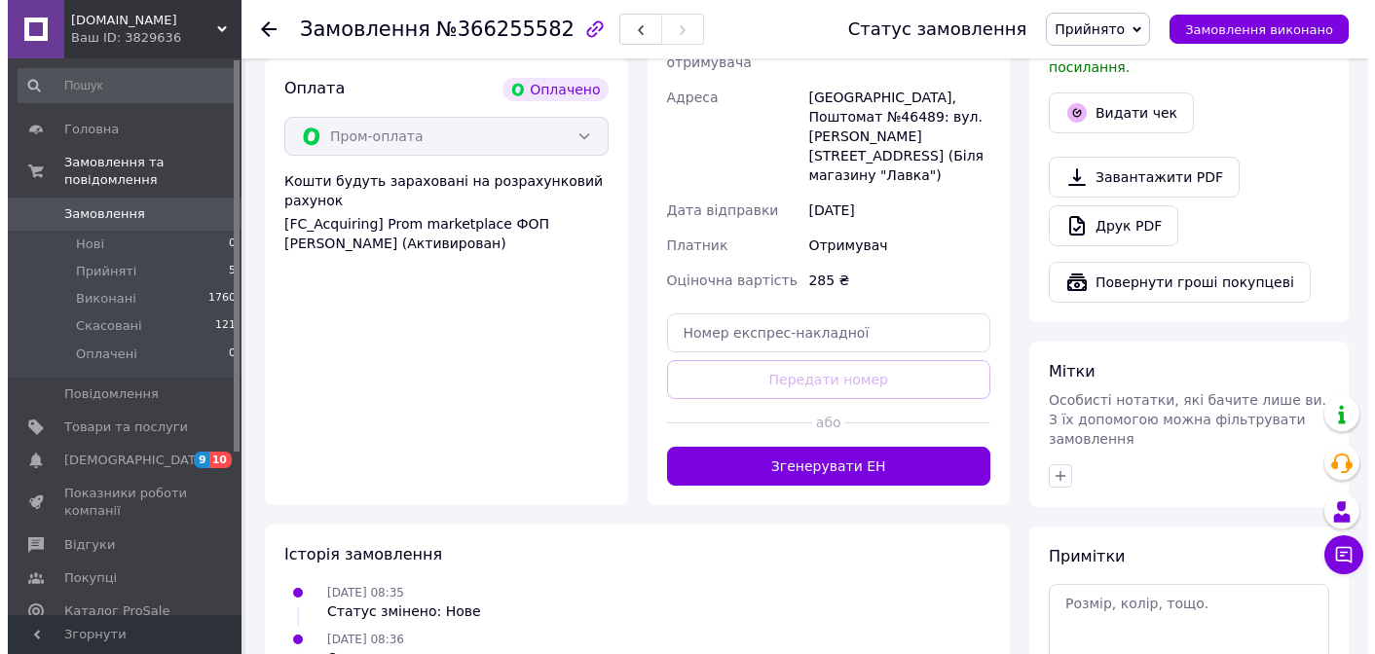
scroll to position [702, 0]
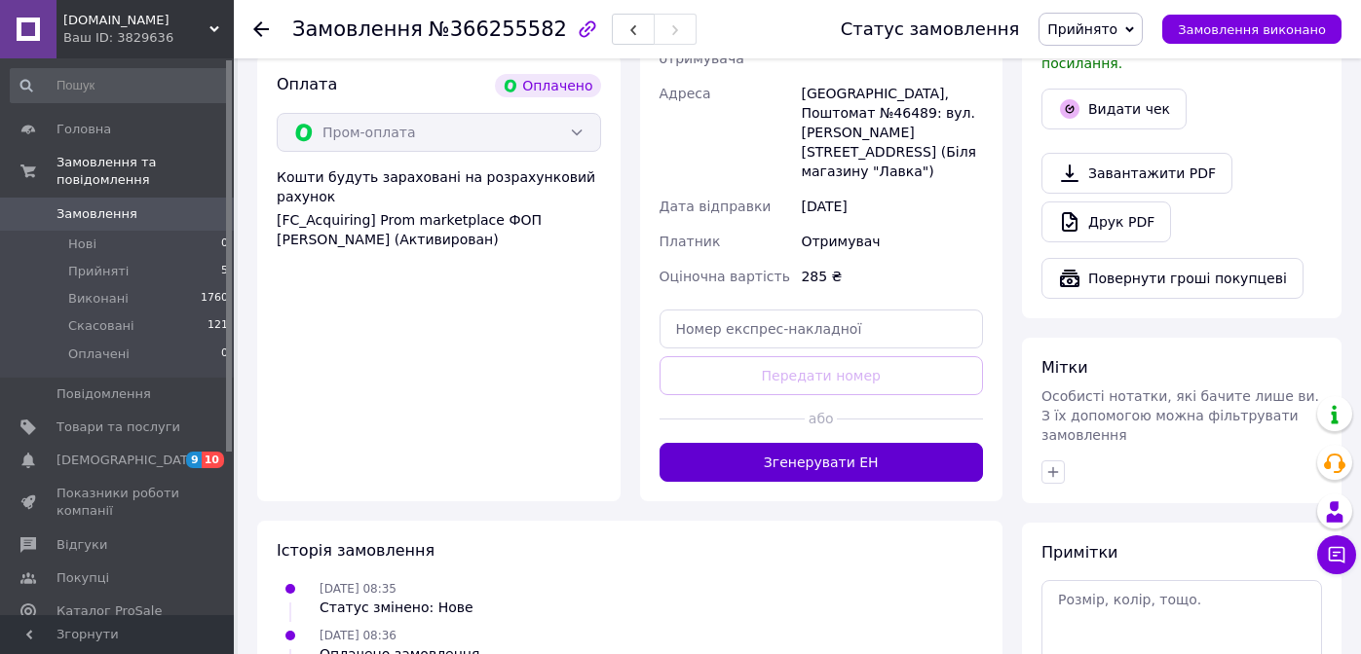
click at [811, 443] on button "Згенерувати ЕН" at bounding box center [821, 462] width 324 height 39
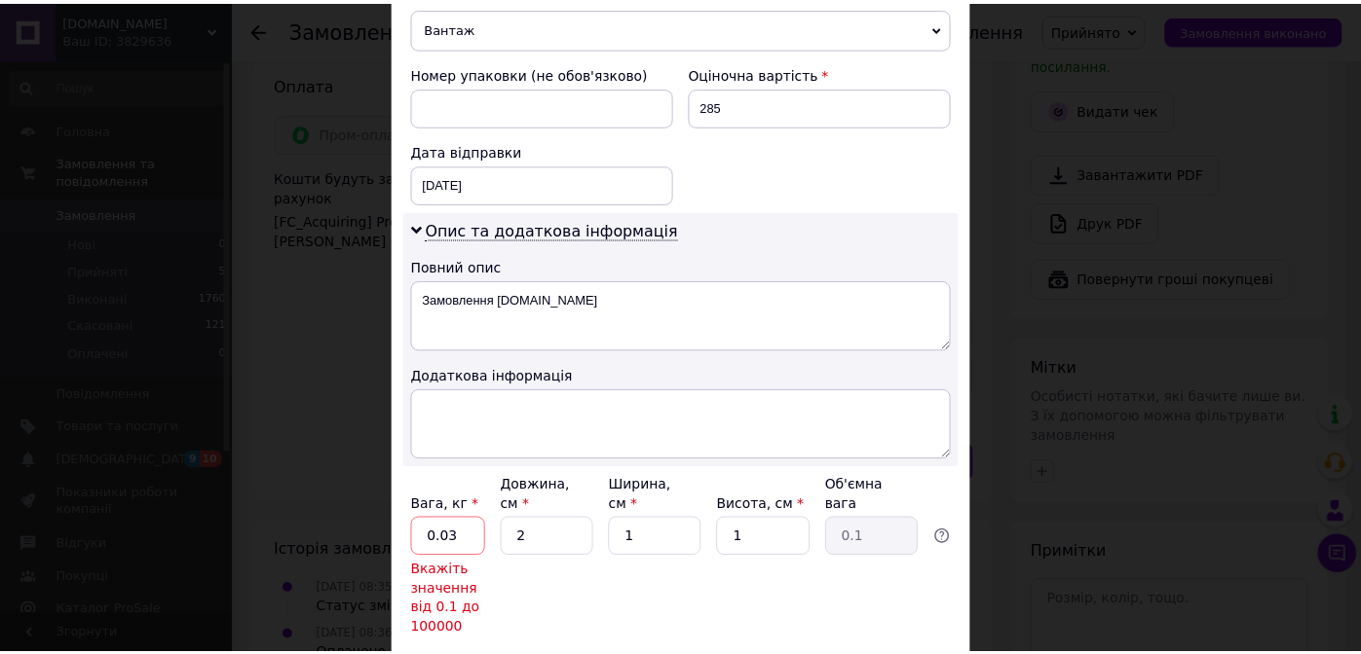
scroll to position [833, 0]
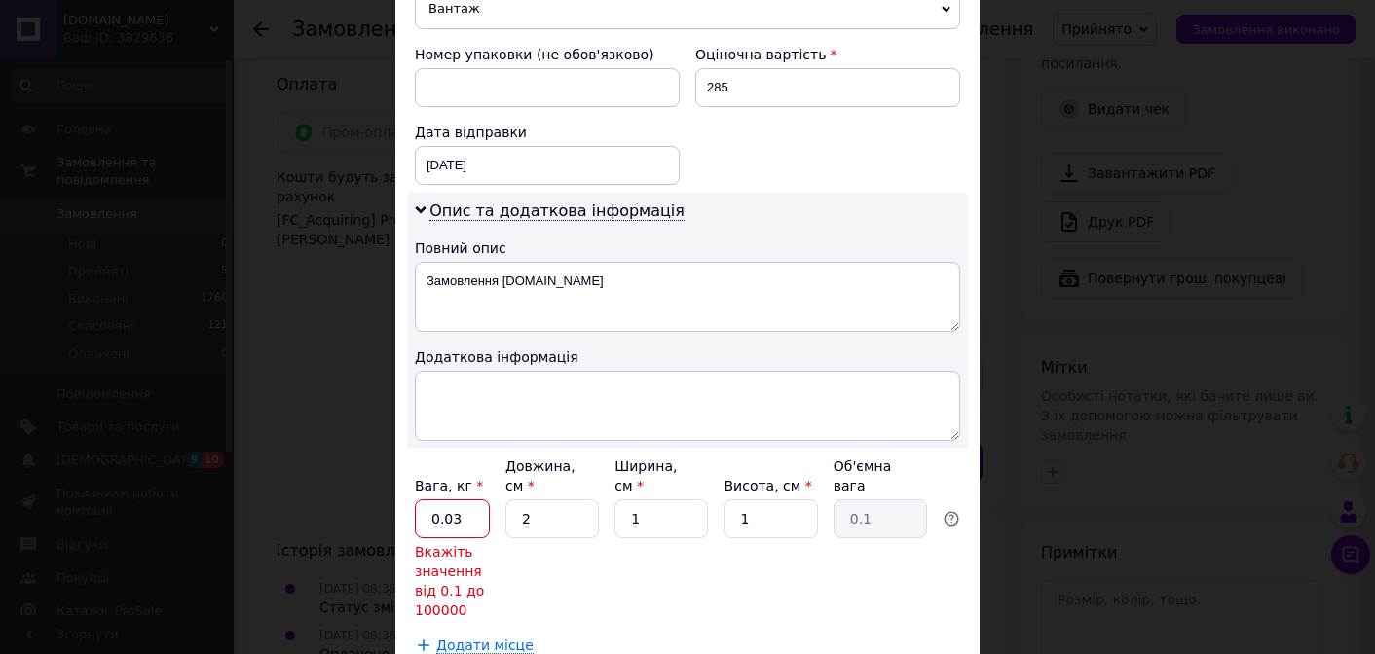
click at [478, 500] on input "0.03" at bounding box center [452, 519] width 75 height 39
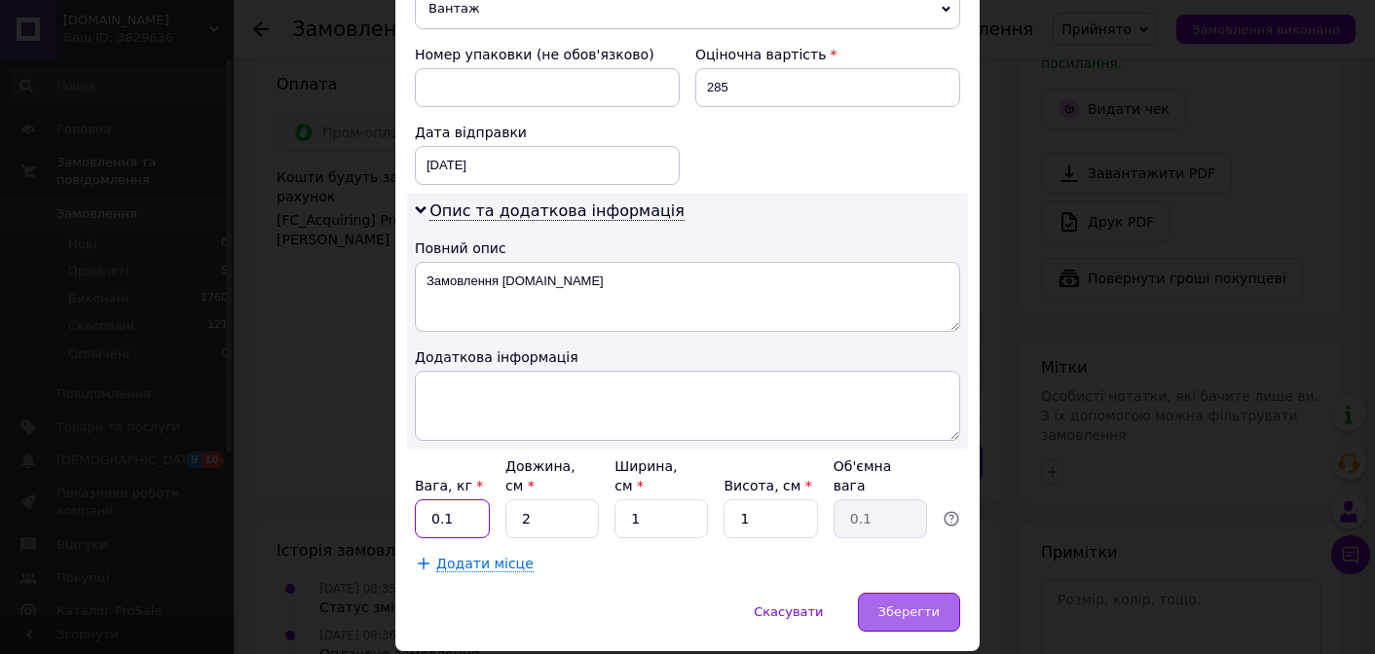
type input "0.1"
click at [897, 605] on span "Зберегти" at bounding box center [908, 612] width 61 height 15
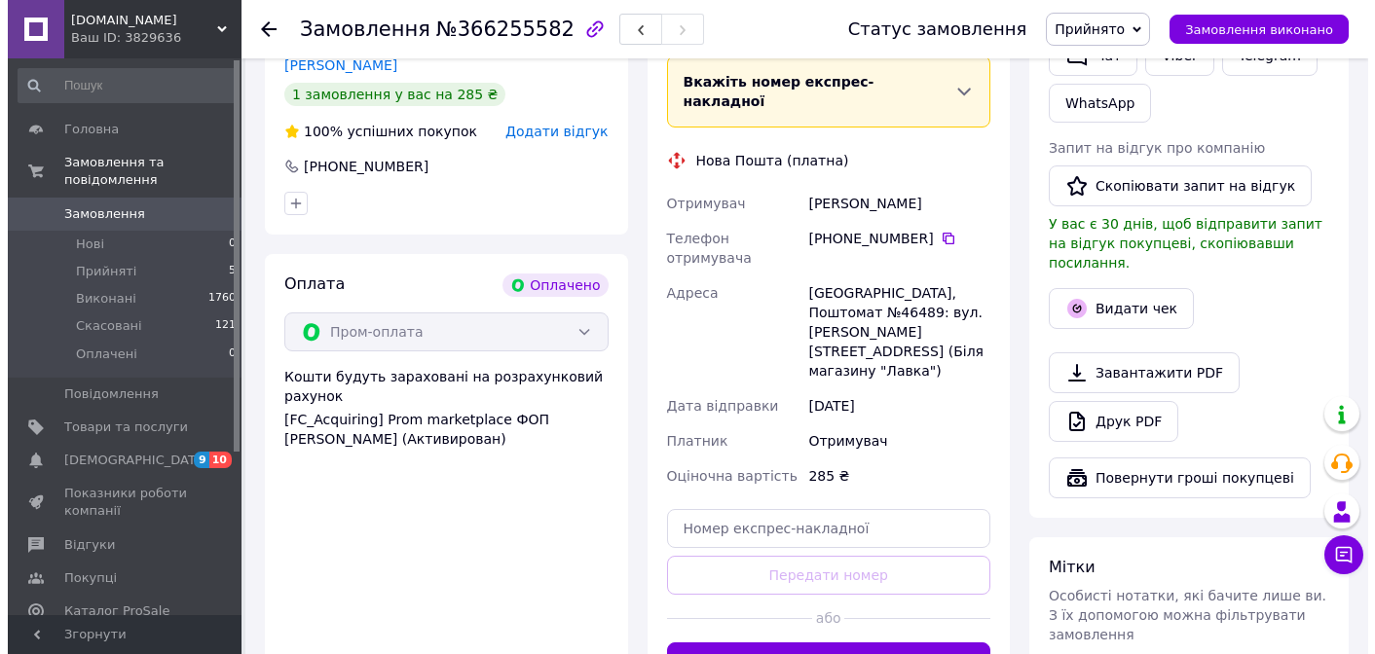
scroll to position [529, 0]
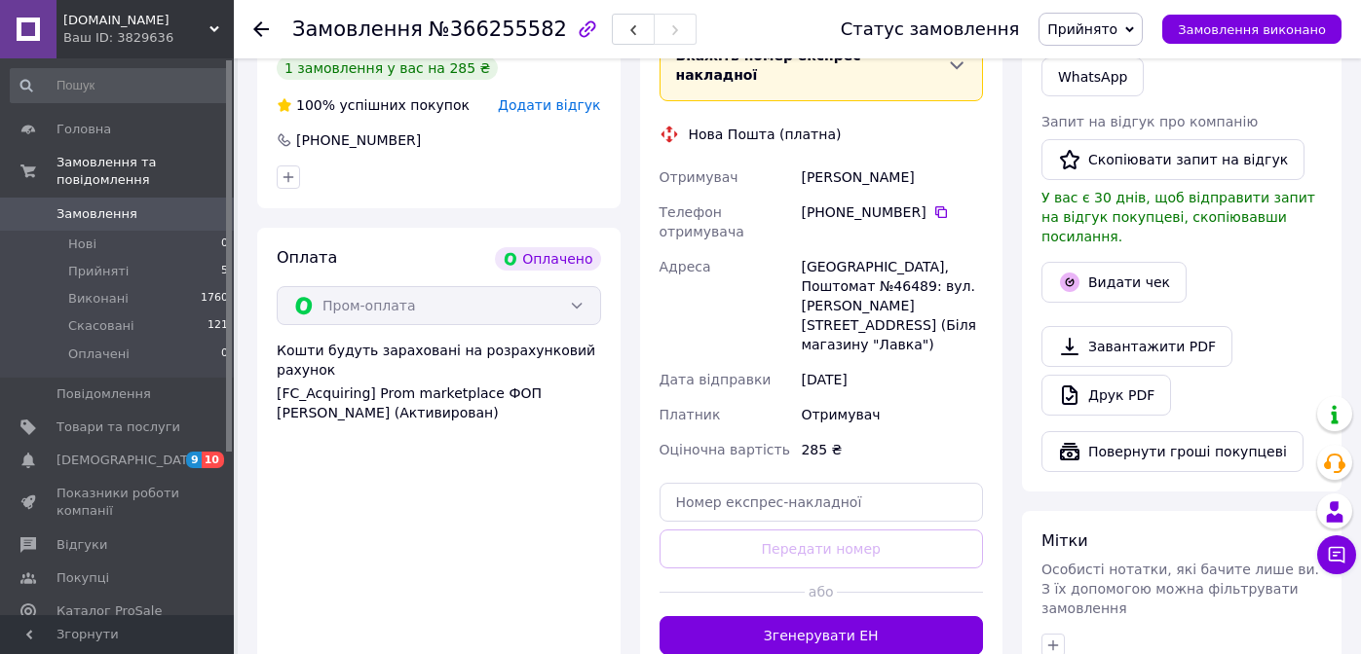
click at [835, 616] on button "Згенерувати ЕН" at bounding box center [821, 635] width 324 height 39
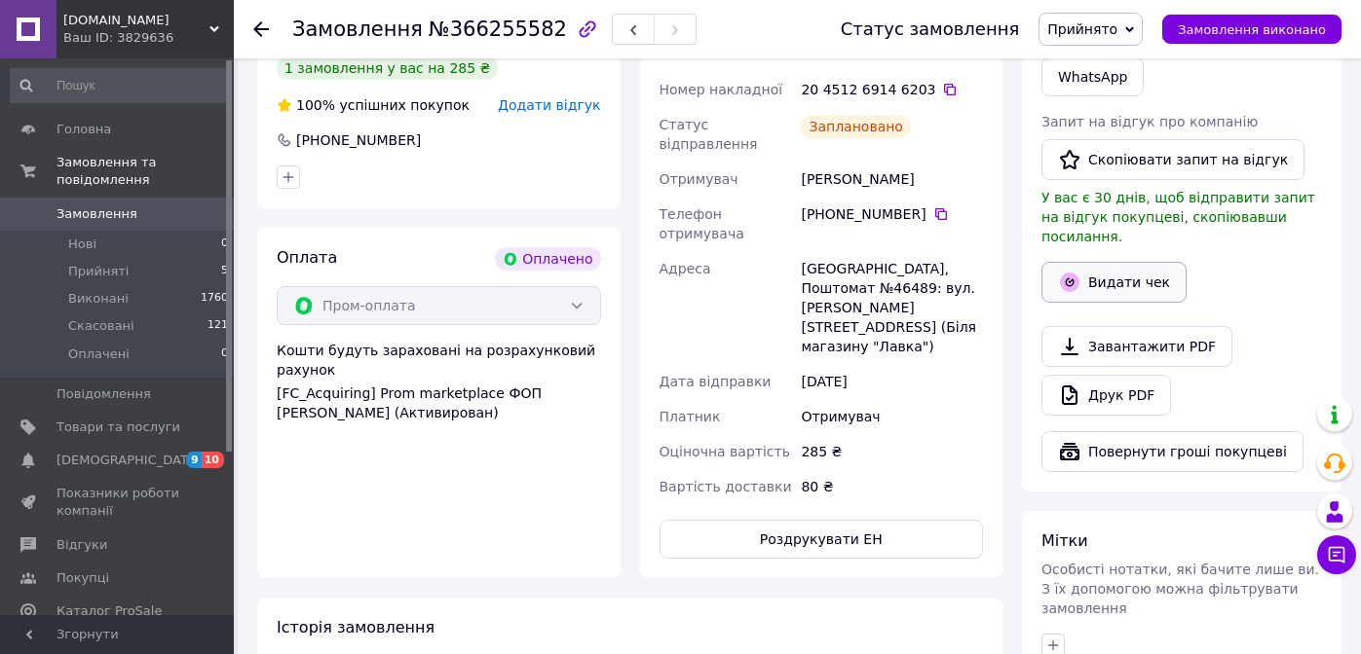
click at [1102, 262] on button "Видати чек" at bounding box center [1113, 282] width 145 height 41
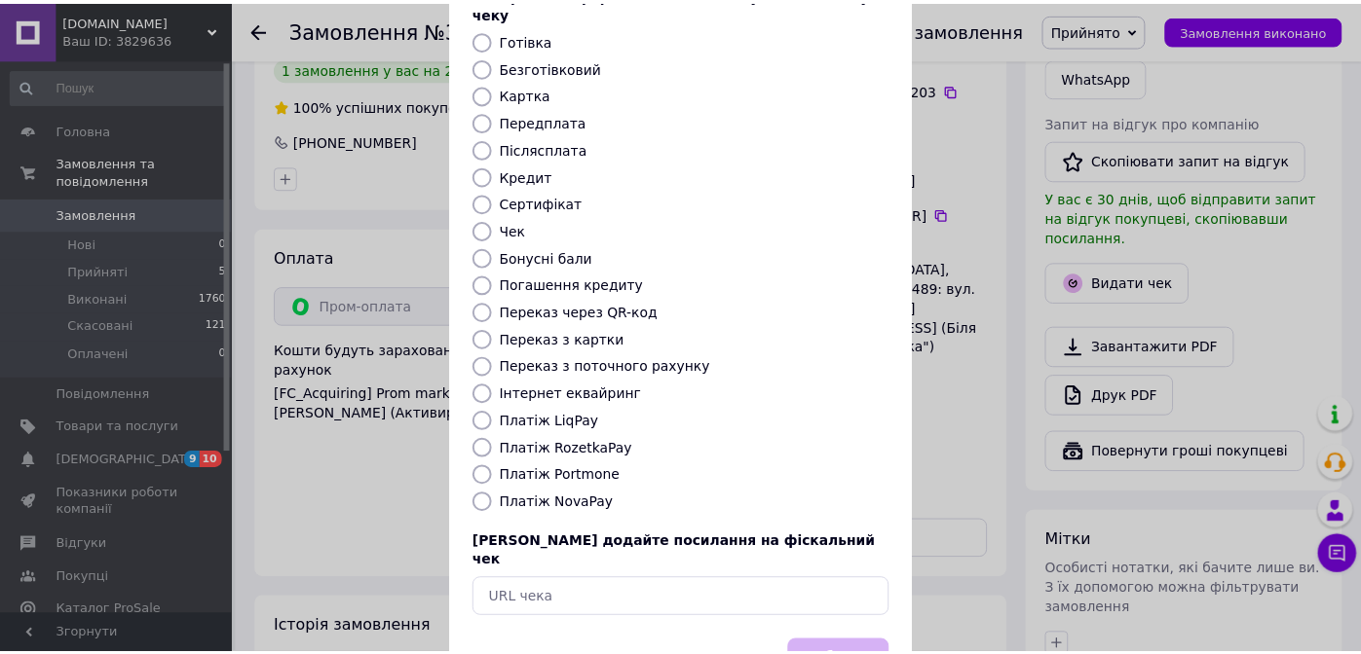
scroll to position [182, 0]
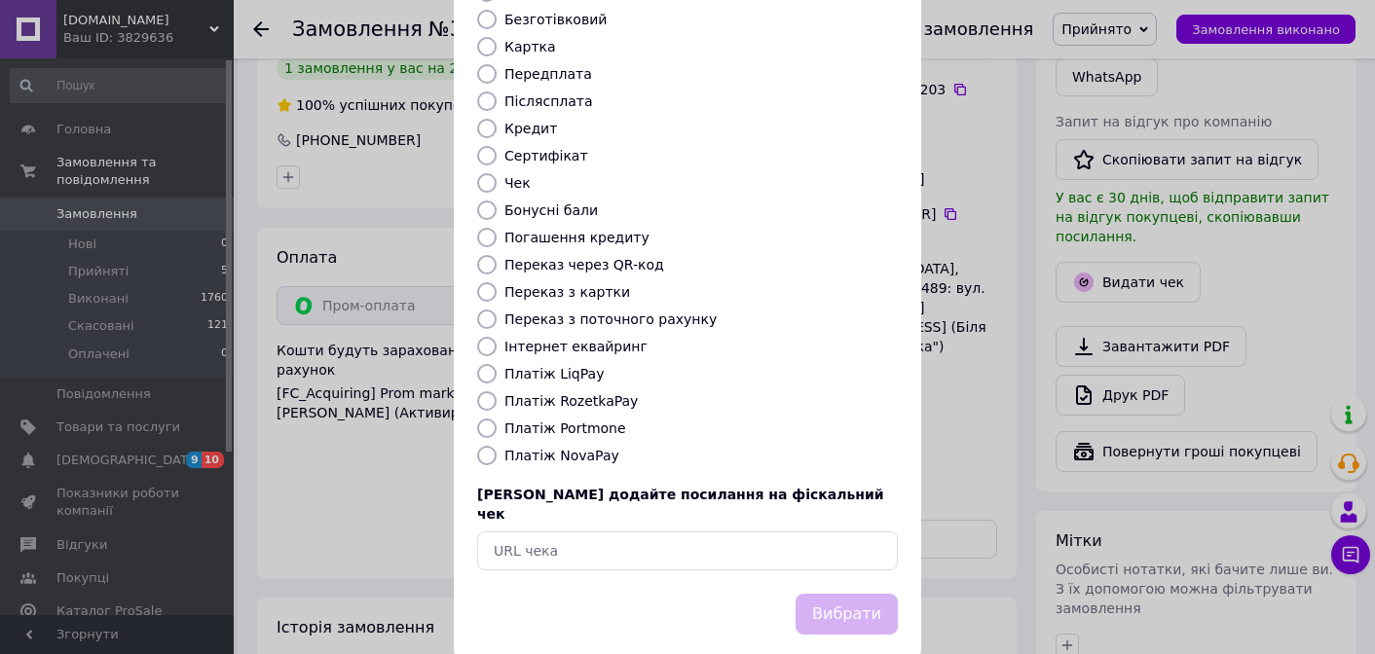
click at [486, 391] on input "Платіж RozetkaPay" at bounding box center [486, 400] width 19 height 19
radio input "true"
click at [825, 594] on button "Вибрати" at bounding box center [847, 615] width 102 height 42
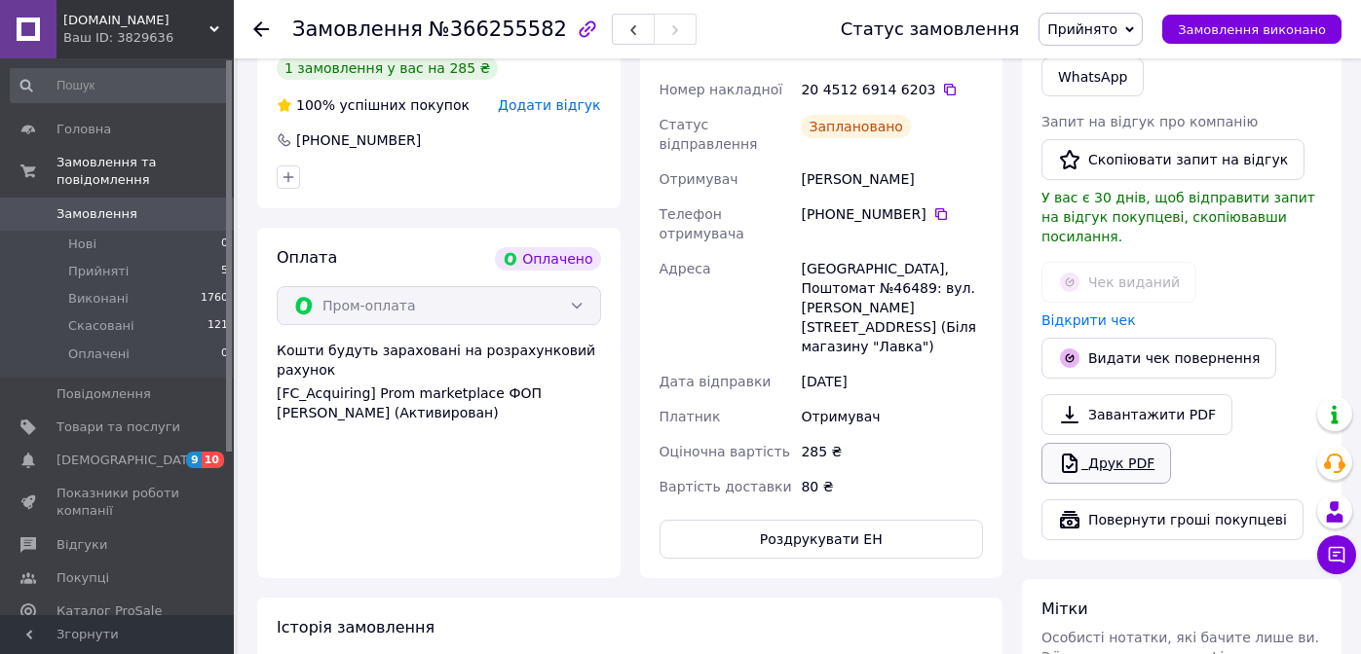
click at [1097, 449] on link "Друк PDF" at bounding box center [1106, 463] width 130 height 41
click at [1069, 313] on link "Відкрити чек" at bounding box center [1088, 321] width 94 height 16
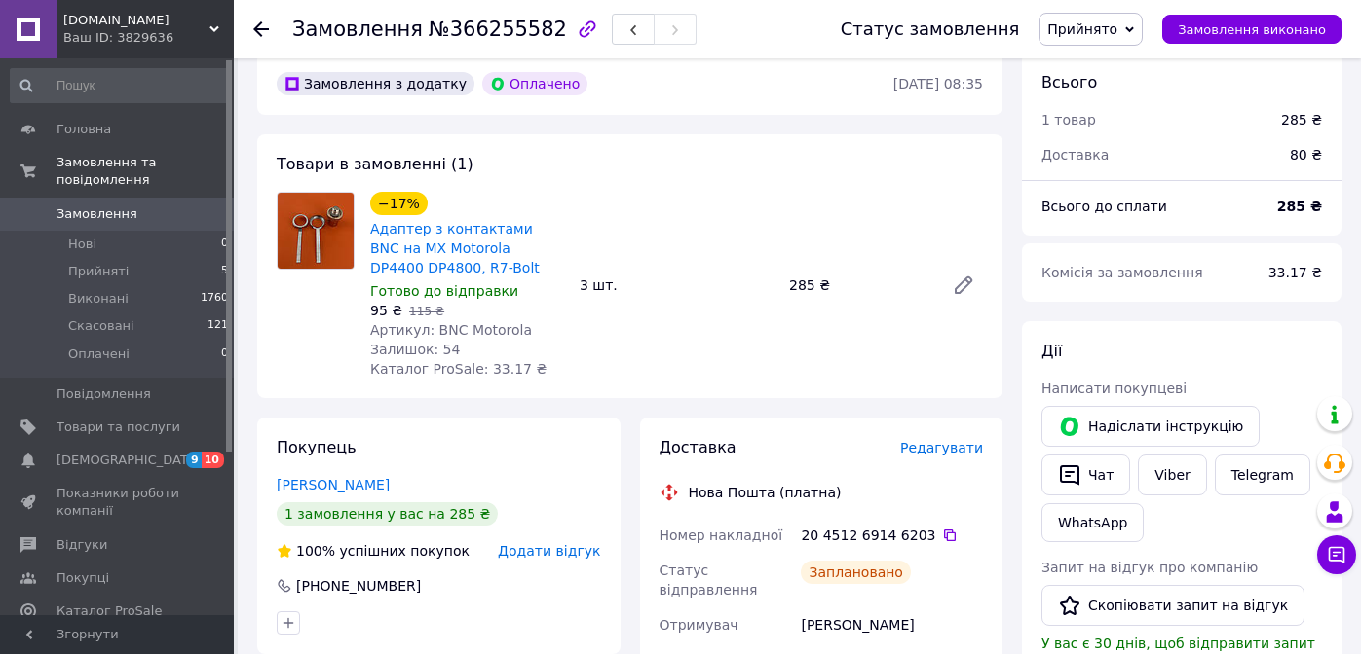
scroll to position [0, 0]
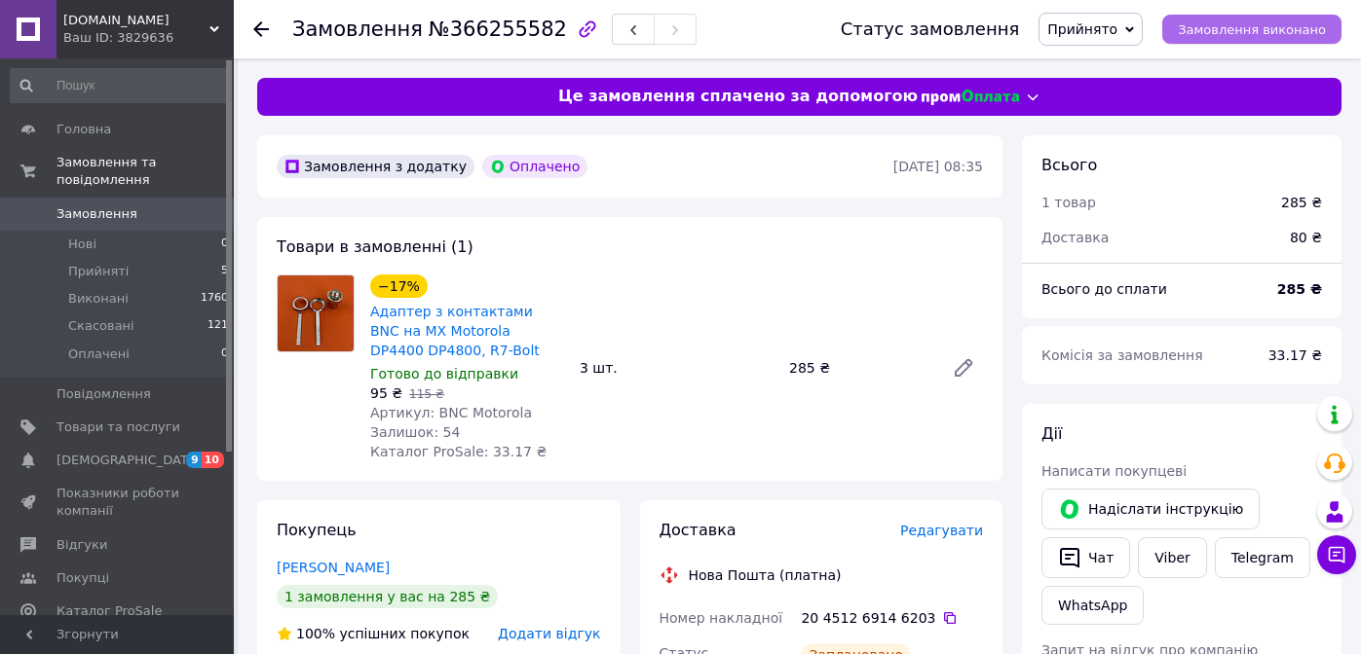
click at [1257, 29] on span "Замовлення виконано" at bounding box center [1251, 29] width 148 height 15
click at [261, 31] on icon at bounding box center [261, 29] width 16 height 16
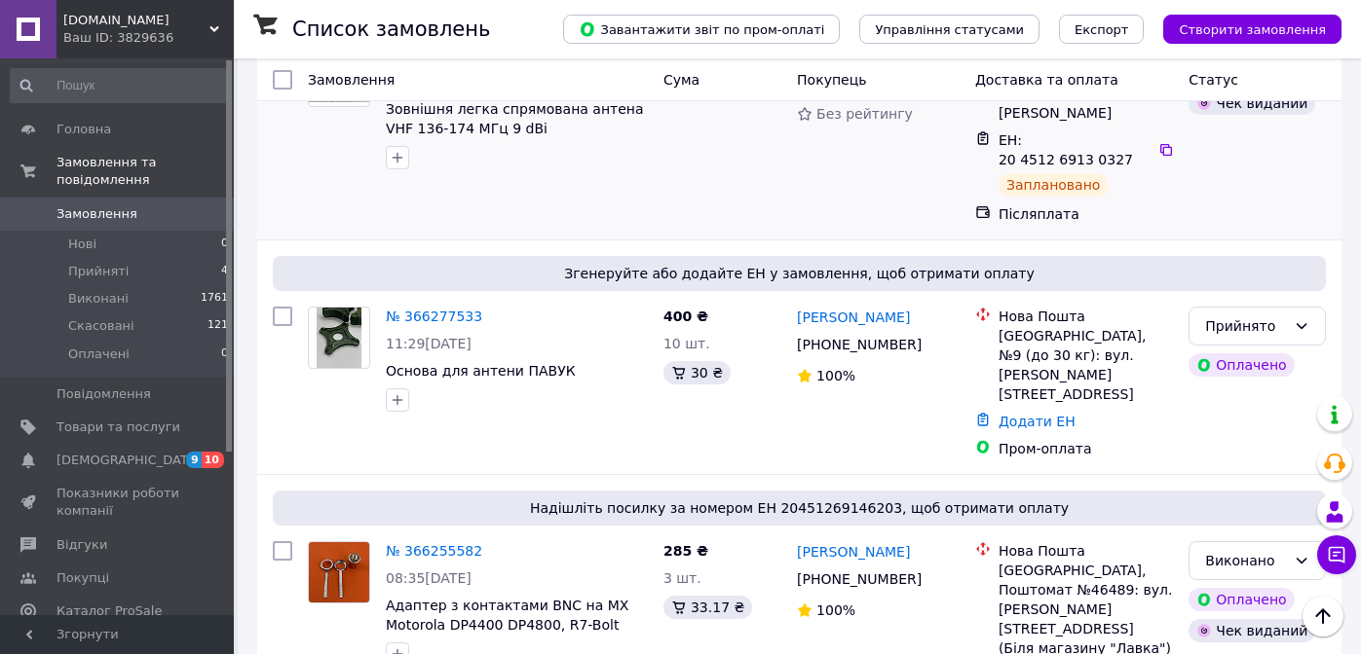
scroll to position [490, 0]
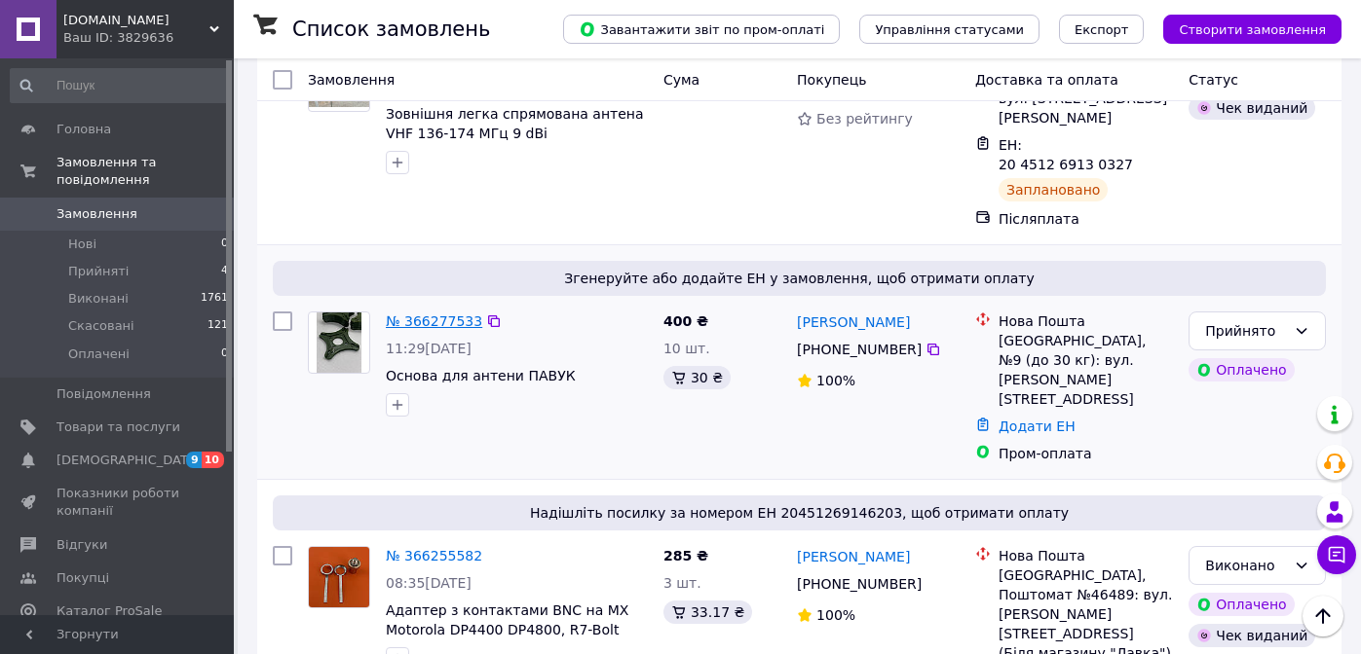
click at [408, 314] on link "№ 366277533" at bounding box center [434, 322] width 96 height 16
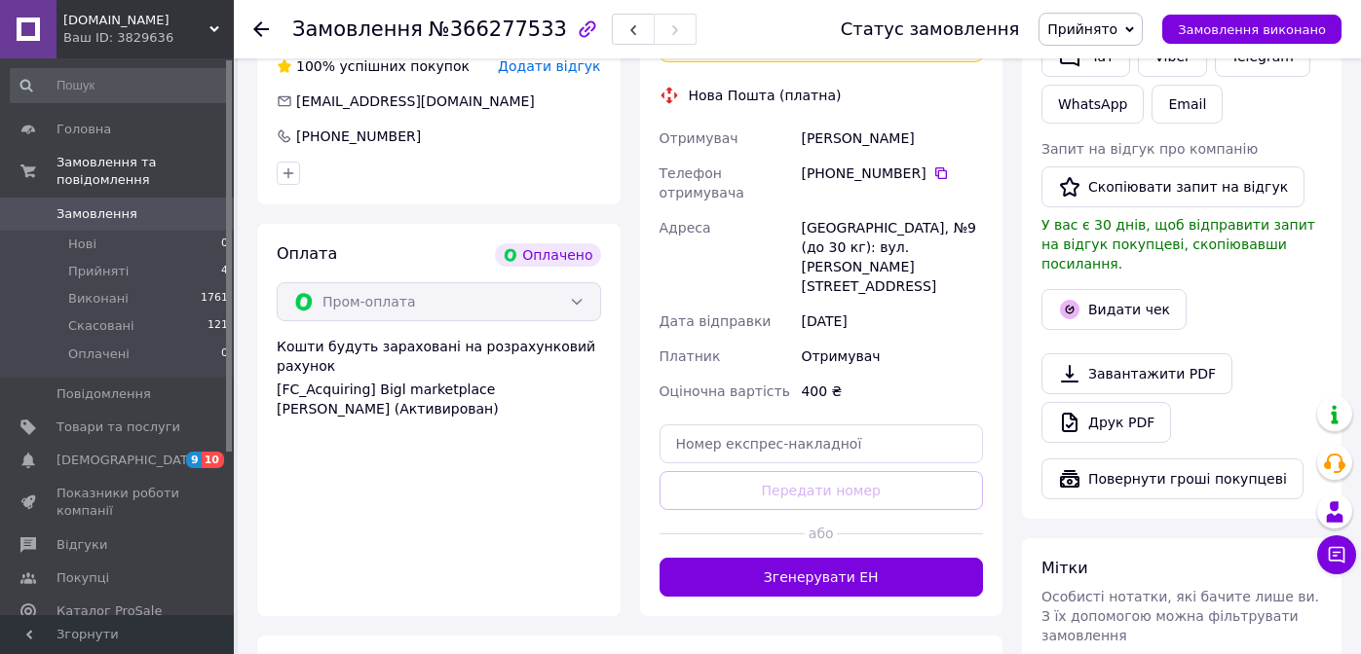
scroll to position [503, 0]
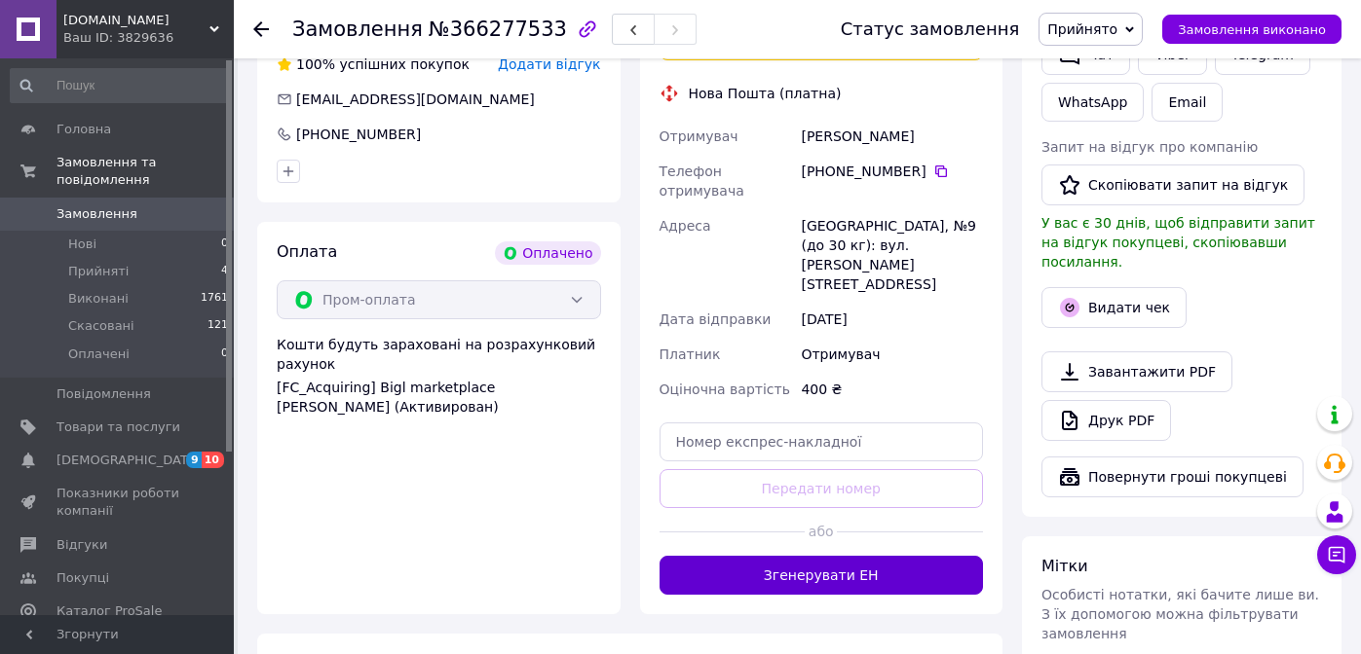
click at [846, 556] on button "Згенерувати ЕН" at bounding box center [821, 575] width 324 height 39
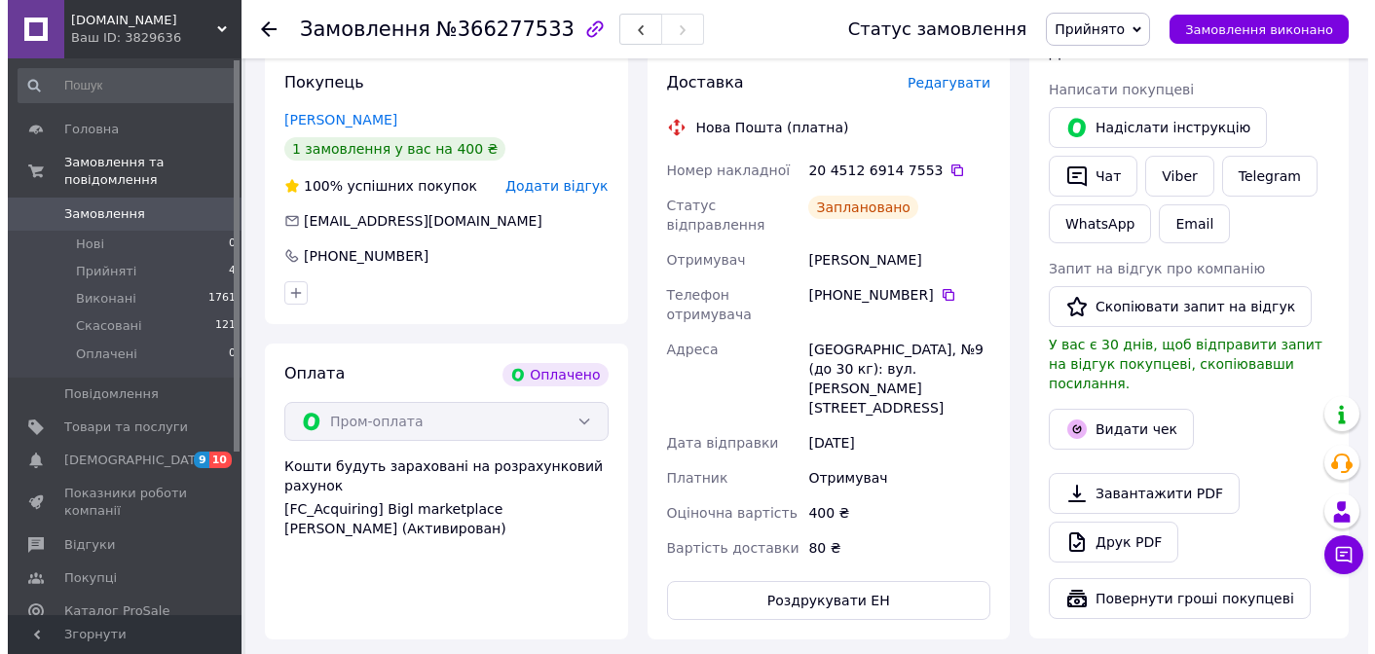
scroll to position [413, 0]
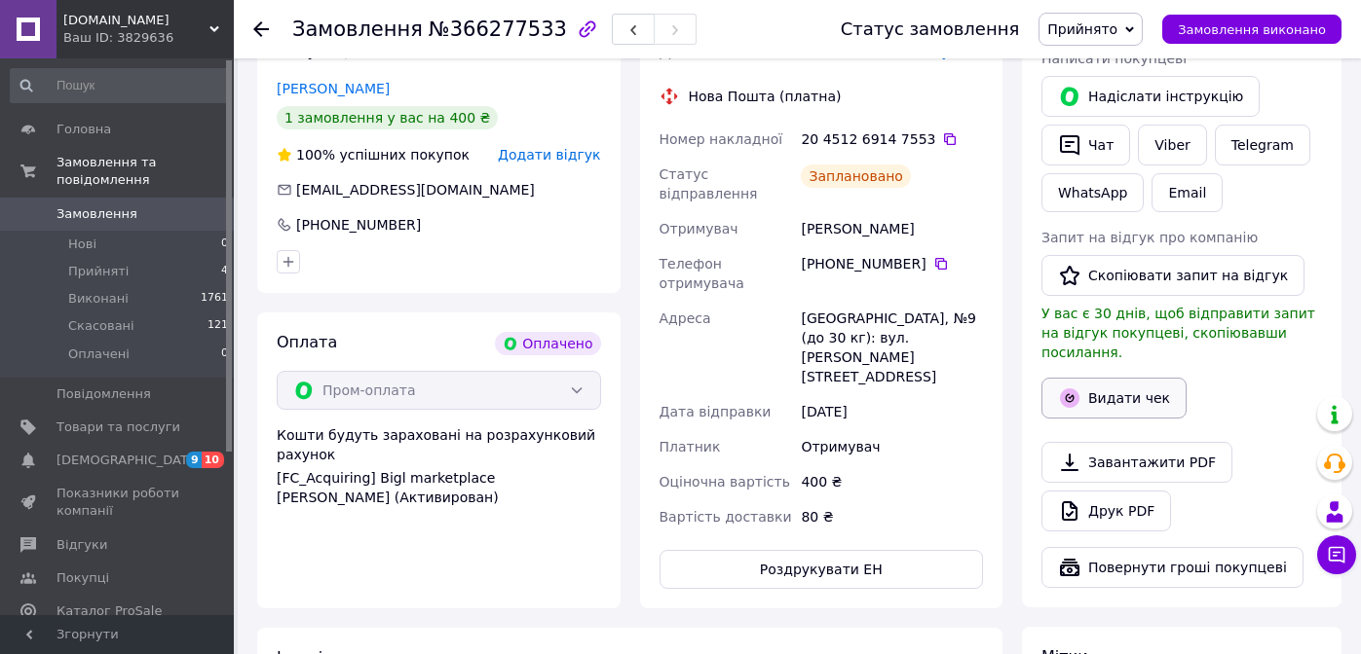
click at [1112, 385] on button "Видати чек" at bounding box center [1113, 398] width 145 height 41
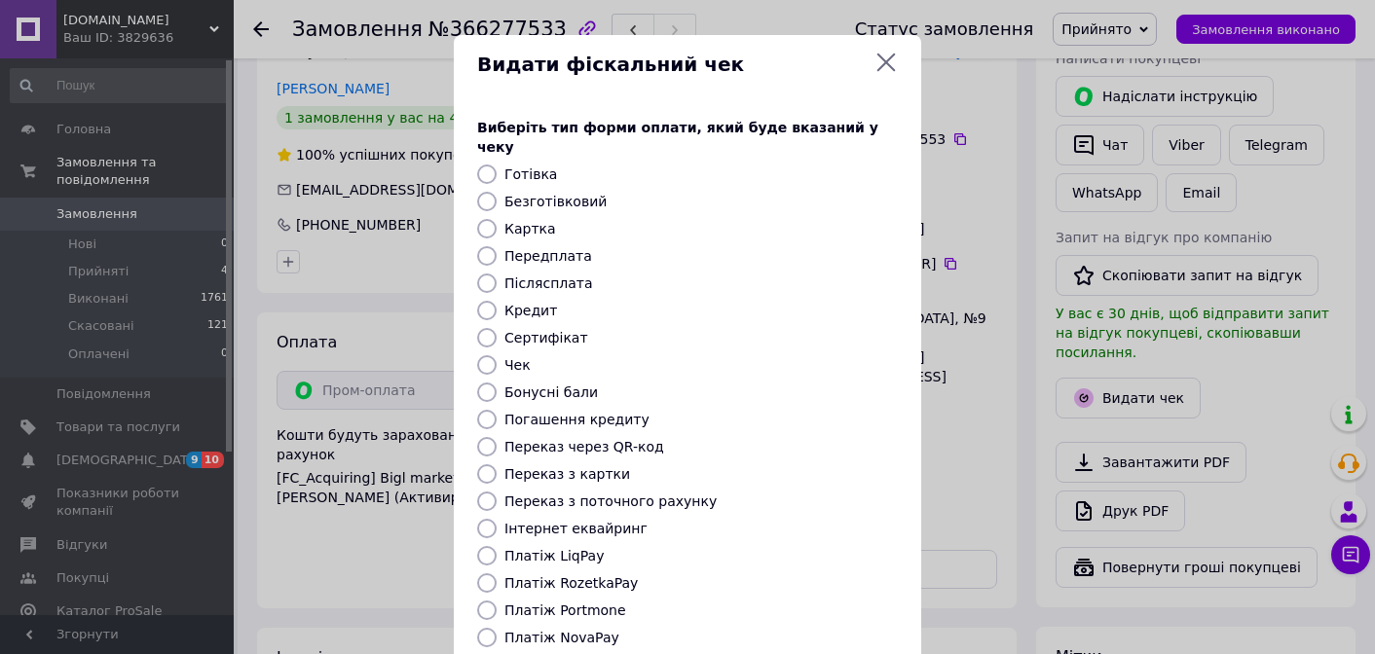
click at [486, 574] on input "Платіж RozetkaPay" at bounding box center [486, 583] width 19 height 19
radio input "true"
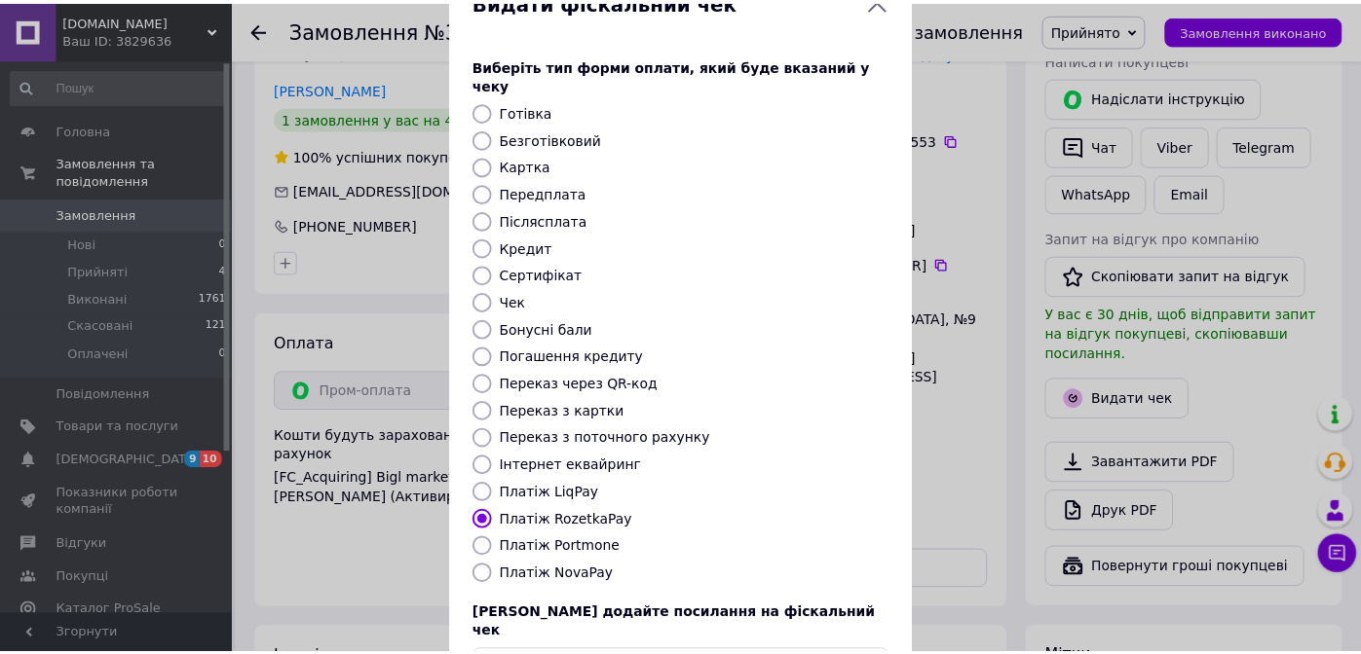
scroll to position [130, 0]
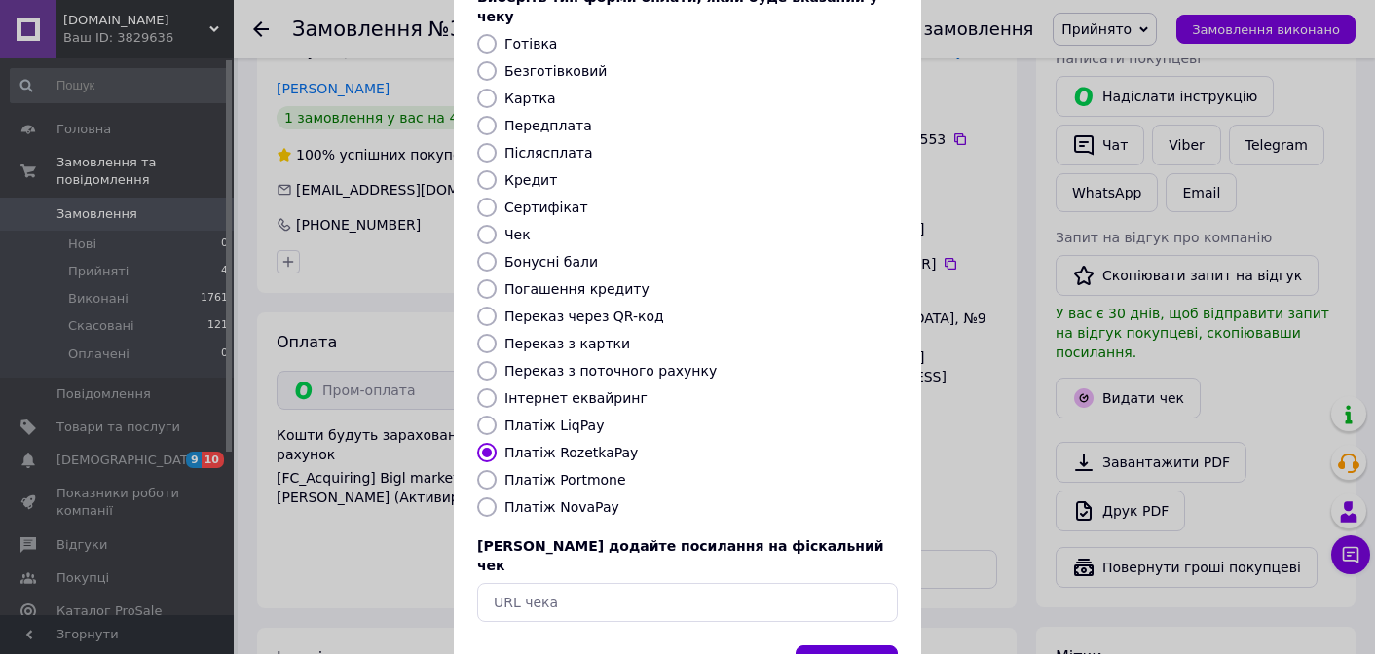
click at [859, 646] on button "Вибрати" at bounding box center [847, 667] width 102 height 42
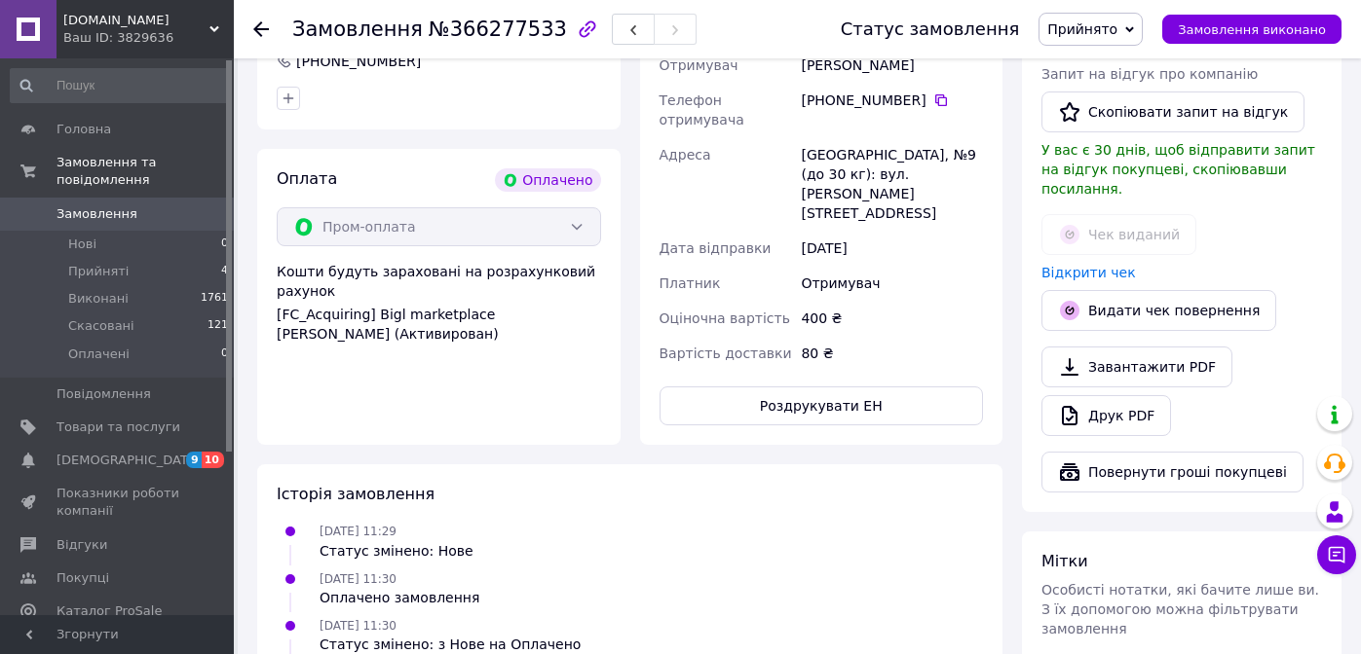
scroll to position [574, 0]
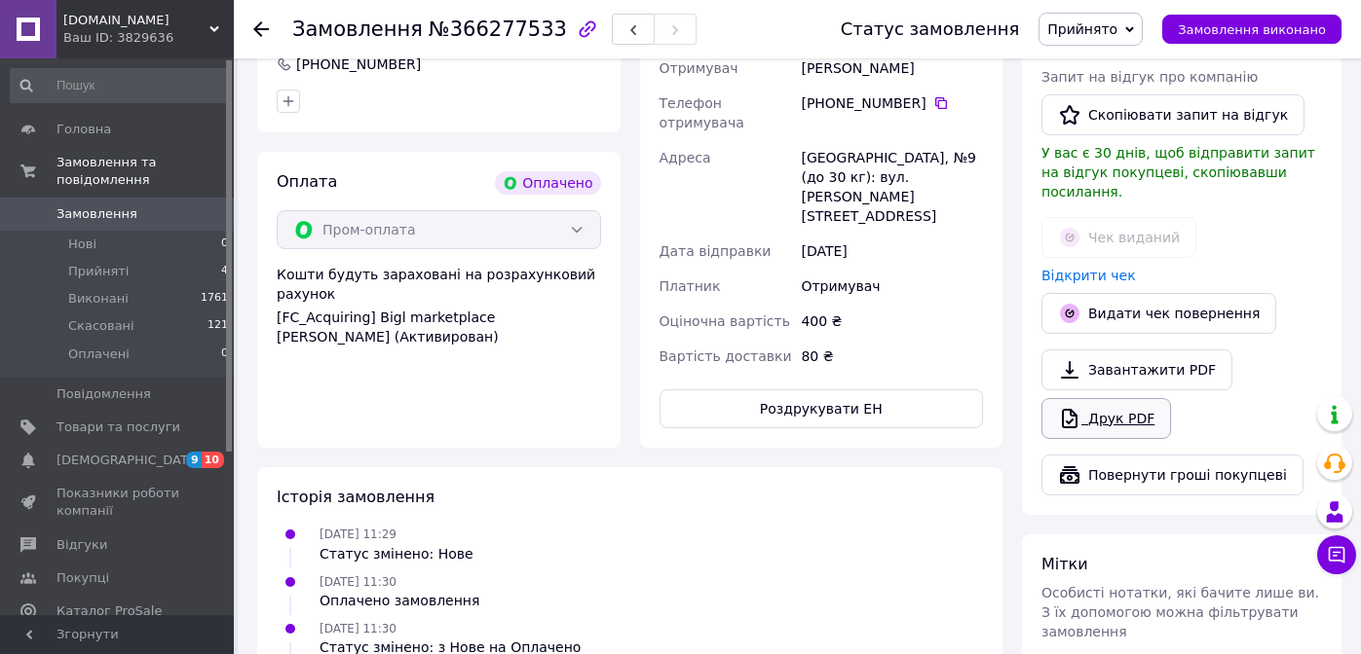
click at [1116, 400] on link "Друк PDF" at bounding box center [1106, 418] width 130 height 41
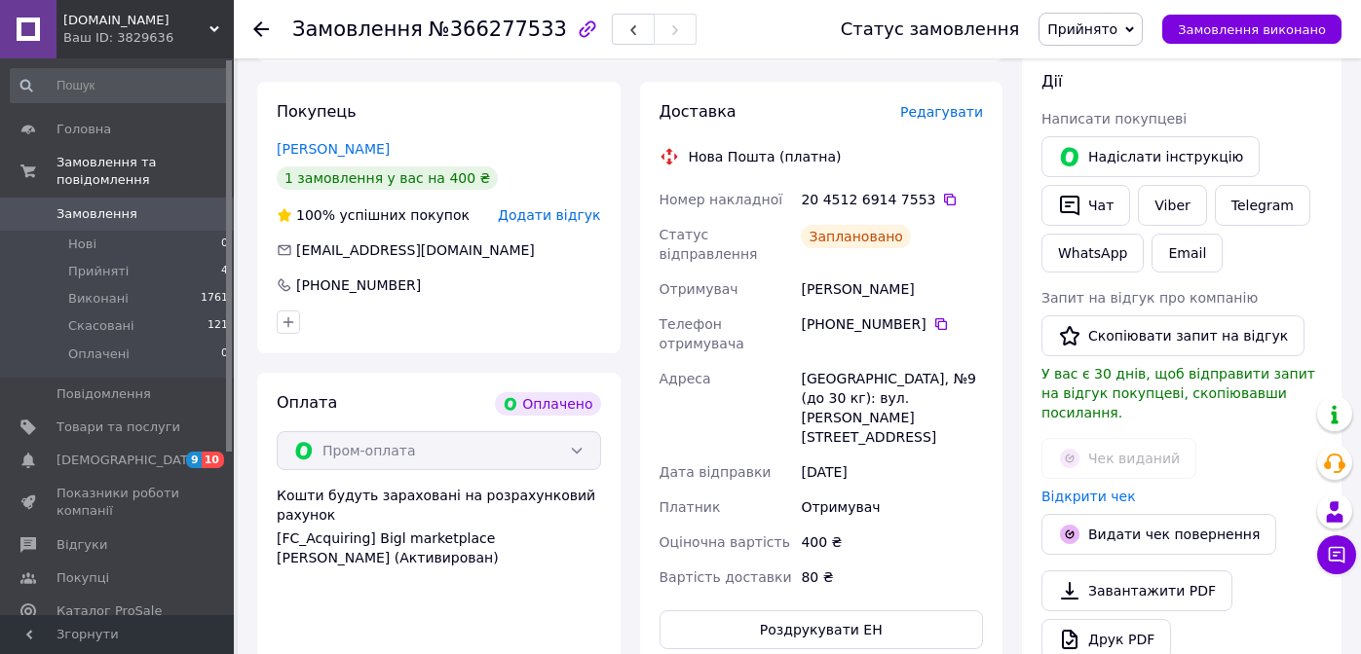
scroll to position [444, 0]
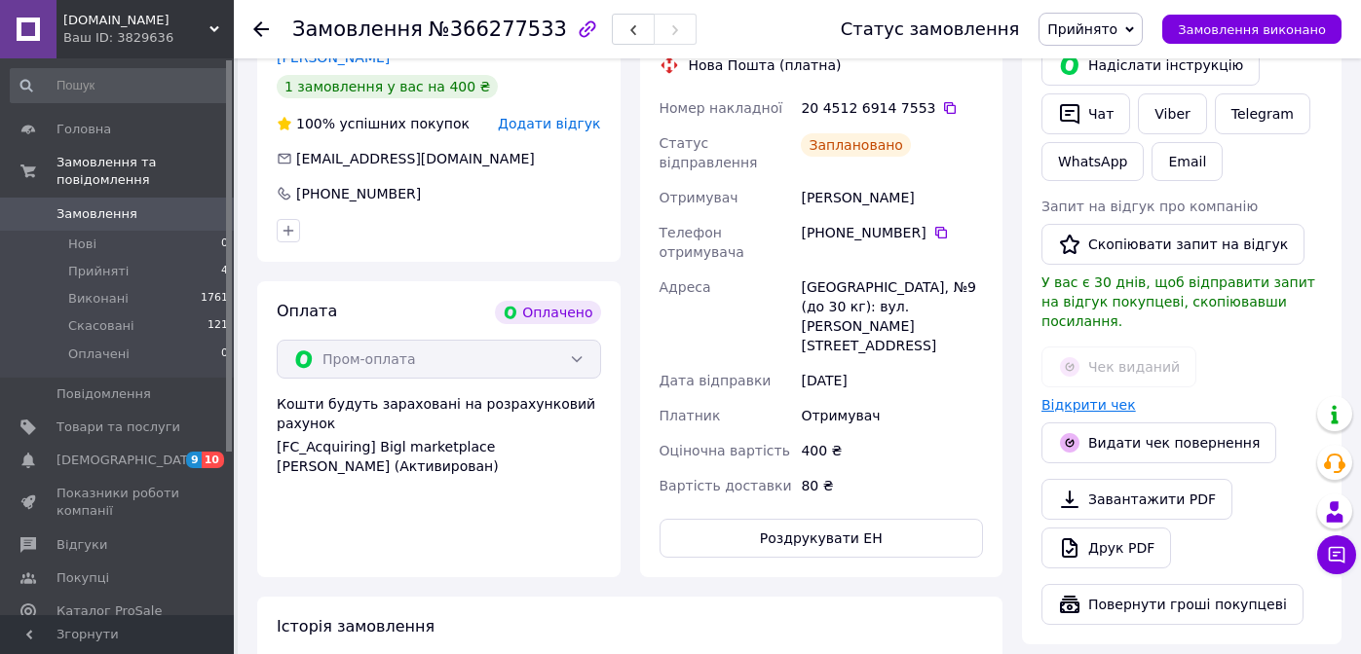
click at [1083, 397] on link "Відкрити чек" at bounding box center [1088, 405] width 94 height 16
click at [1227, 28] on span "Замовлення виконано" at bounding box center [1251, 29] width 148 height 15
click at [266, 27] on icon at bounding box center [261, 29] width 16 height 16
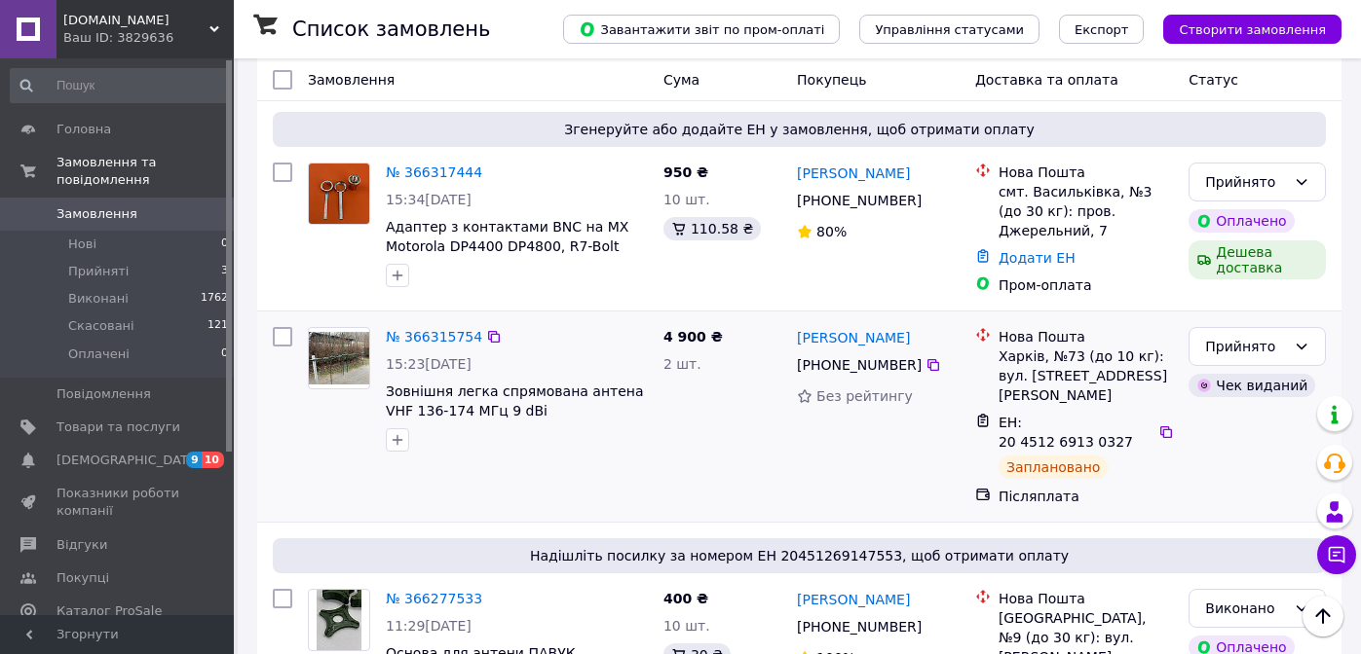
scroll to position [209, 0]
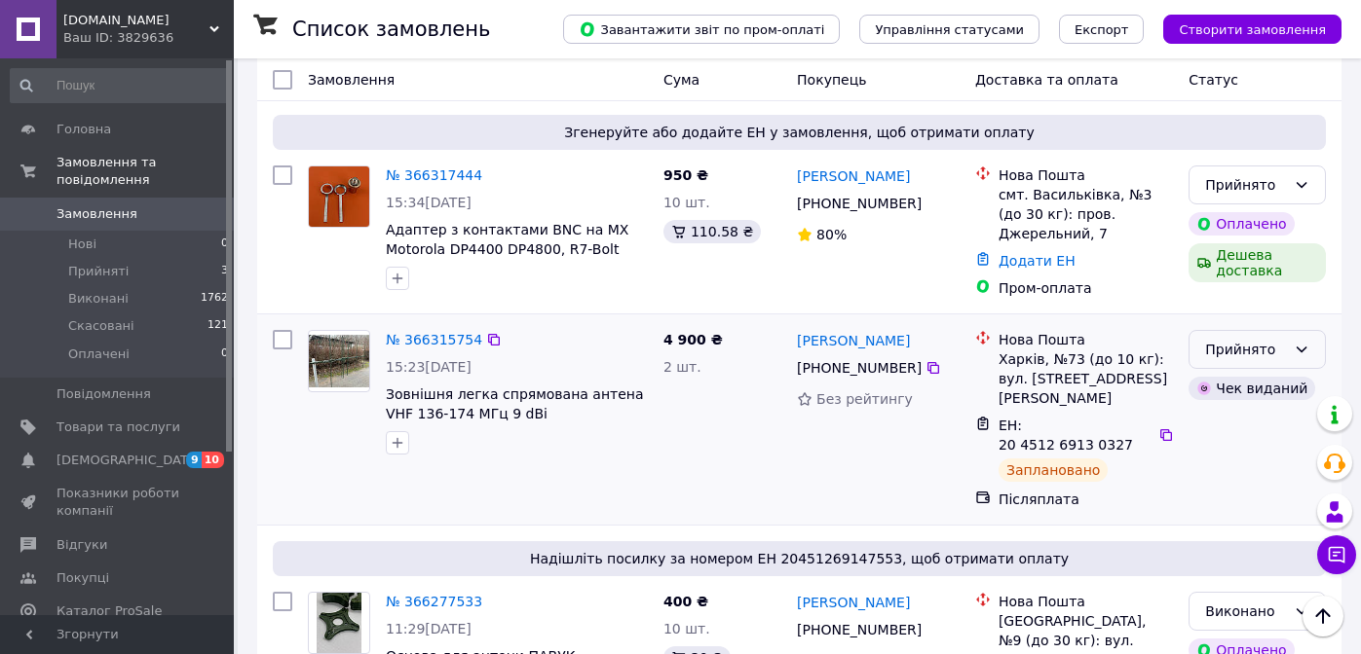
click at [1219, 354] on div "Прийнято" at bounding box center [1245, 349] width 81 height 21
click at [1223, 392] on li "Виконано" at bounding box center [1256, 391] width 135 height 35
click at [416, 174] on link "№ 366317444" at bounding box center [434, 176] width 96 height 16
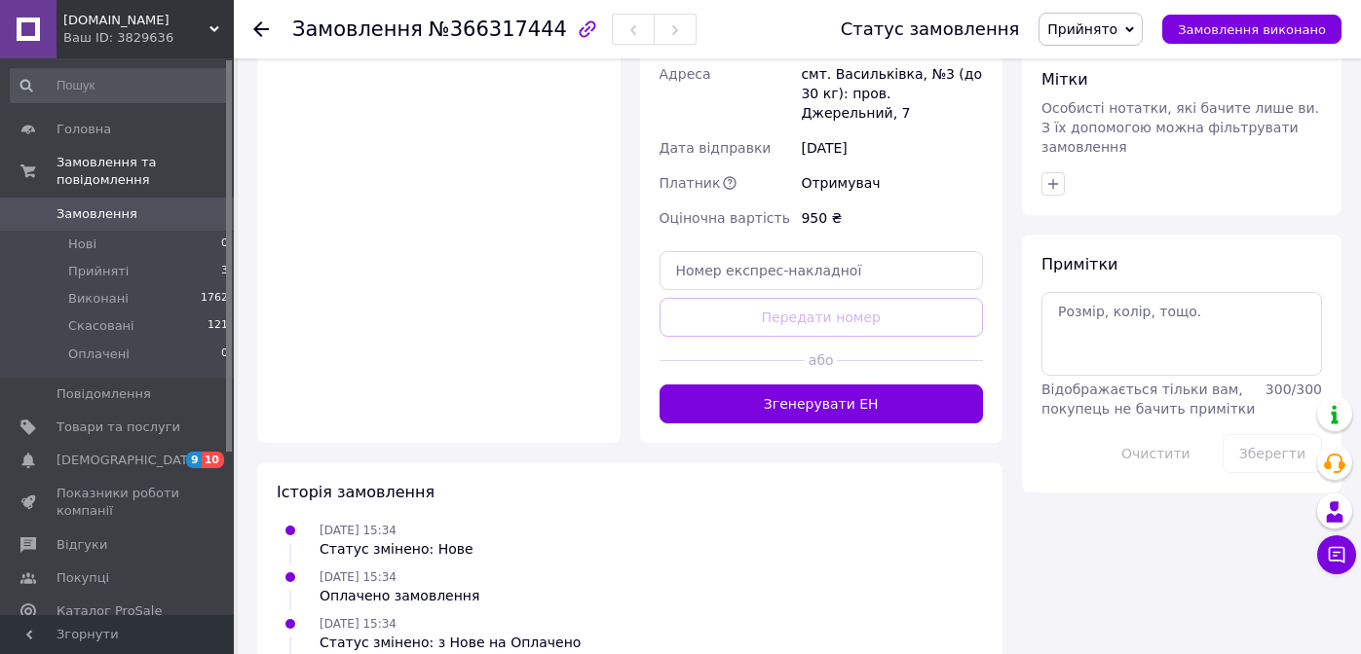
scroll to position [1053, 0]
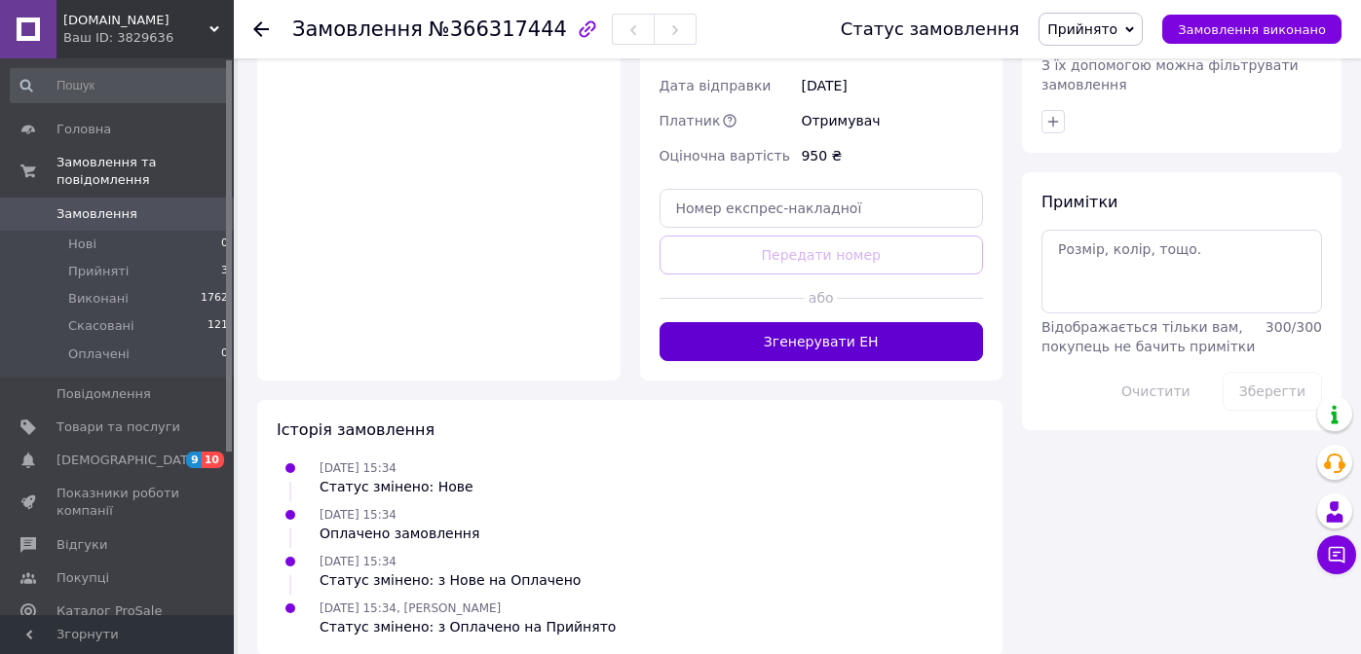
click at [807, 328] on button "Згенерувати ЕН" at bounding box center [821, 341] width 324 height 39
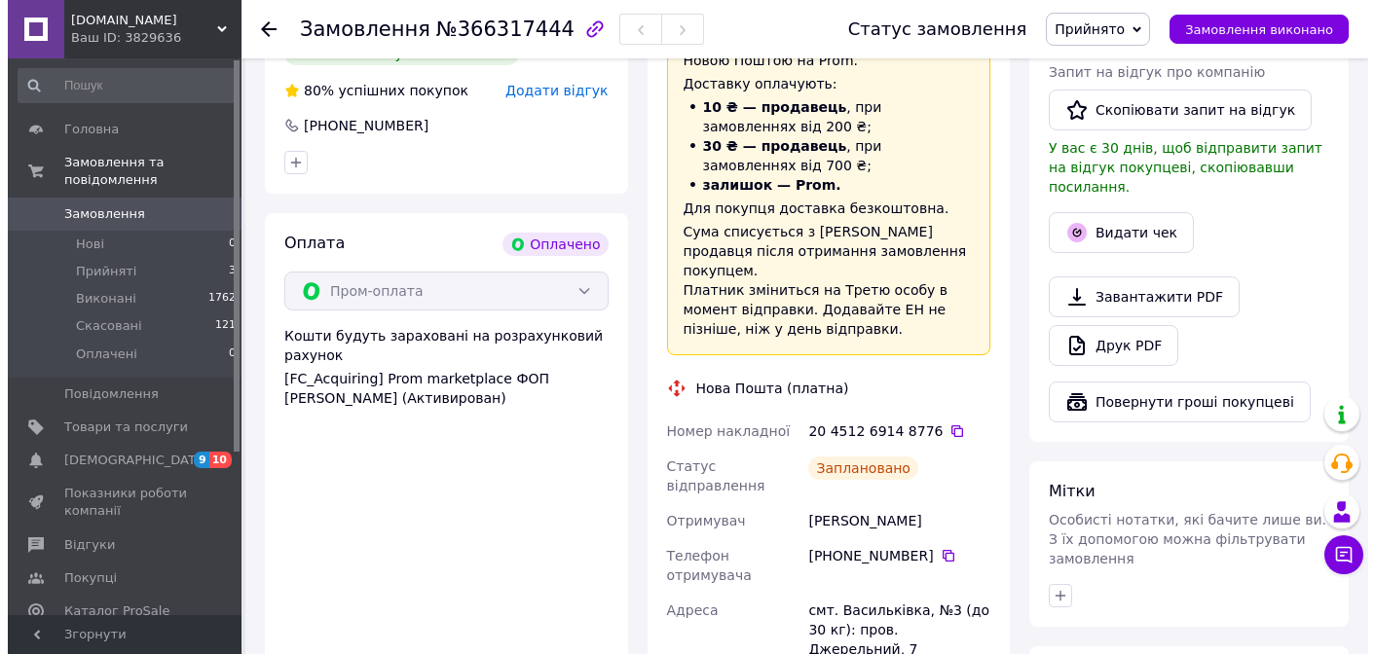
scroll to position [562, 0]
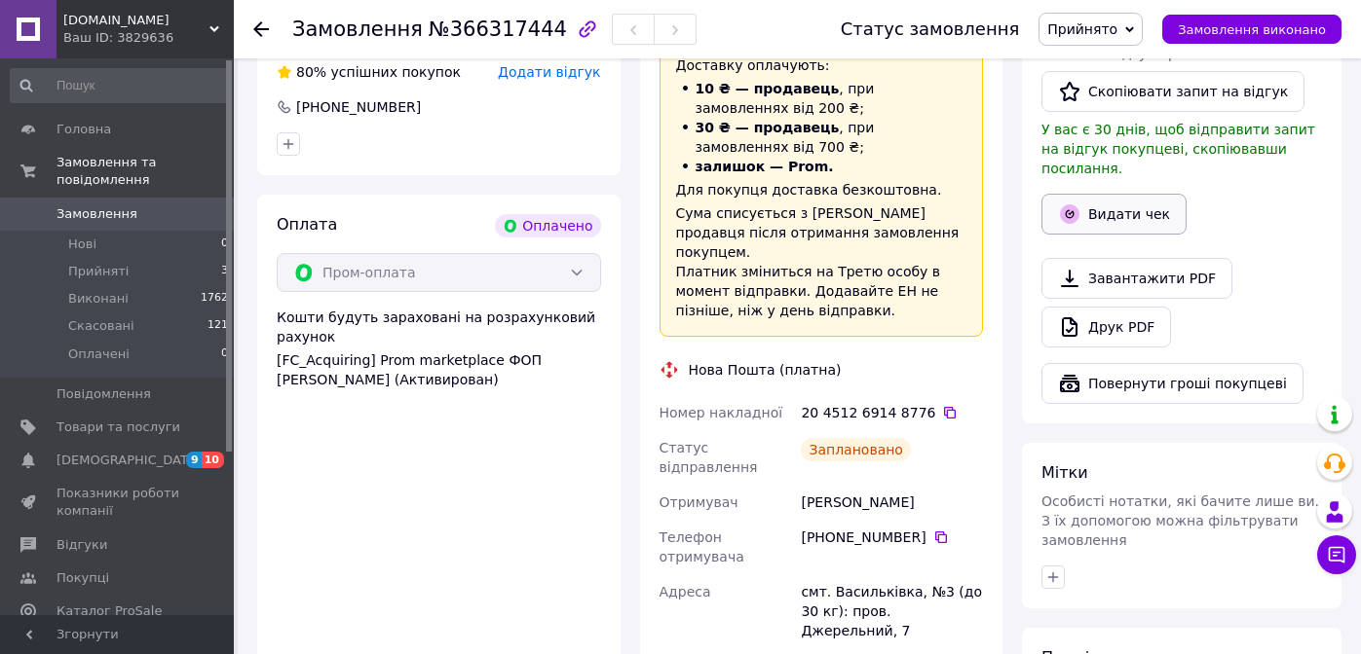
click at [1133, 194] on button "Видати чек" at bounding box center [1113, 214] width 145 height 41
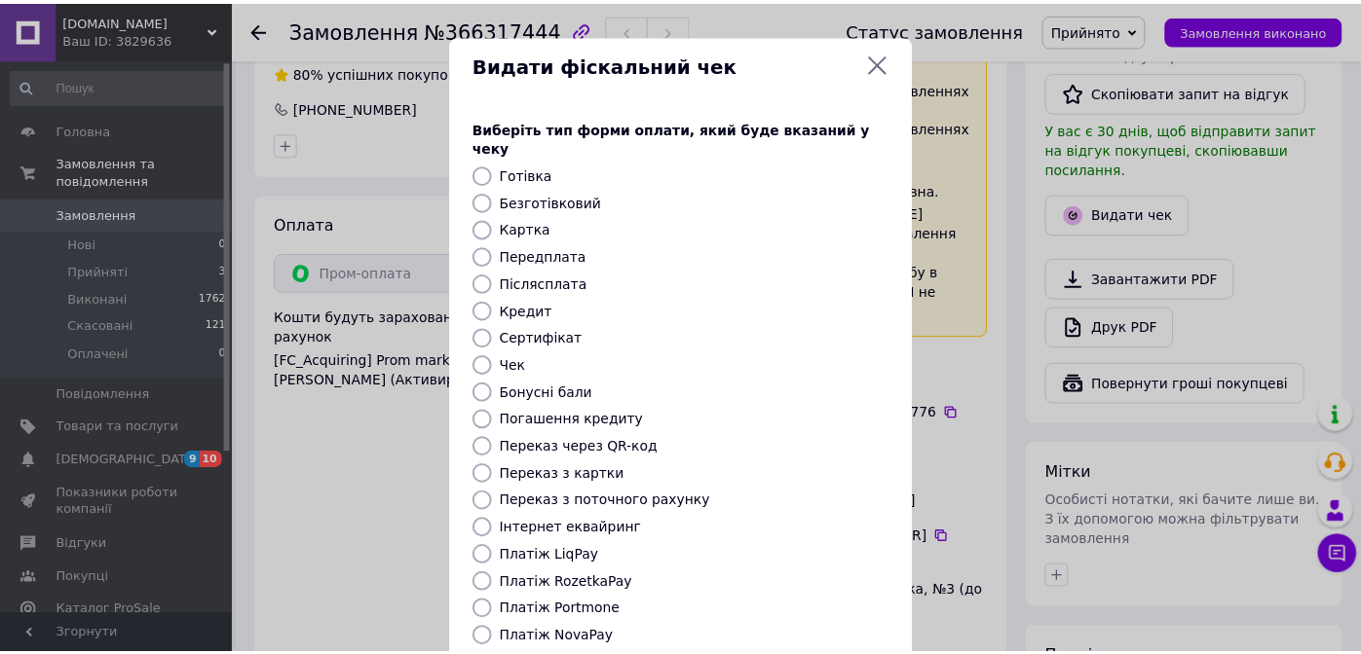
scroll to position [182, 0]
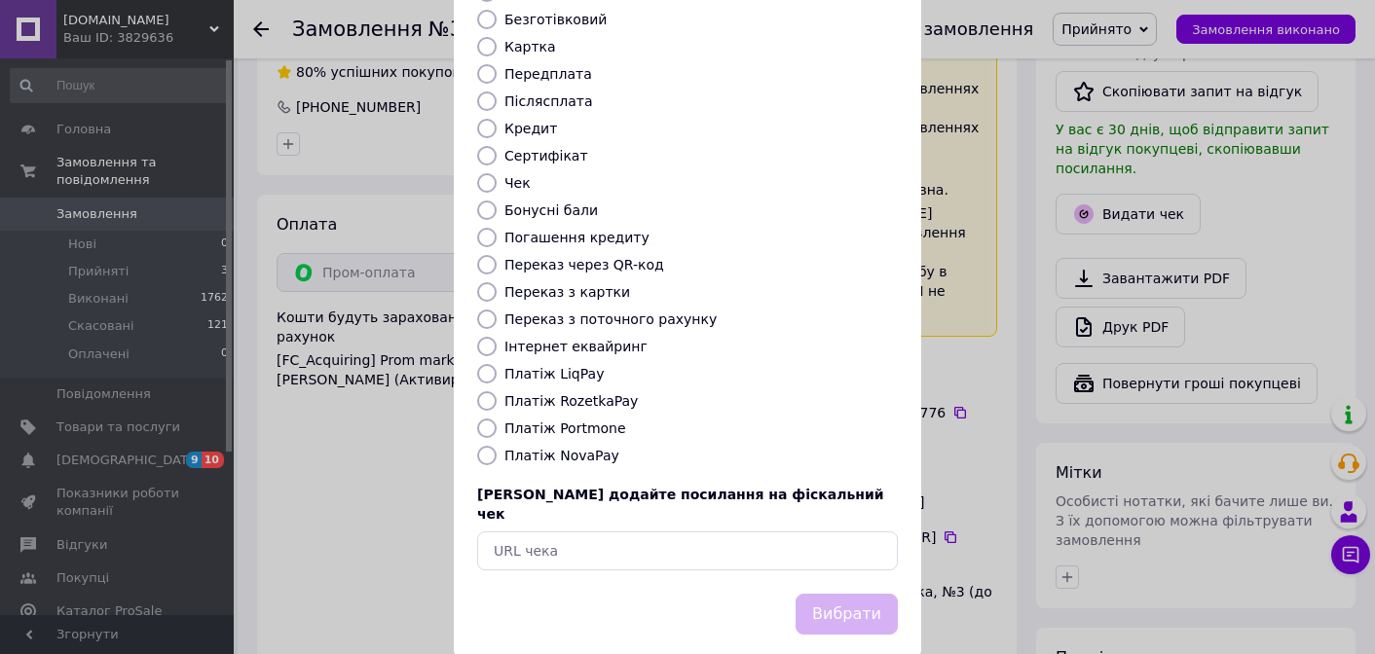
click at [477, 391] on input "Платіж RozetkaPay" at bounding box center [486, 400] width 19 height 19
radio input "true"
click at [826, 594] on button "Вибрати" at bounding box center [847, 615] width 102 height 42
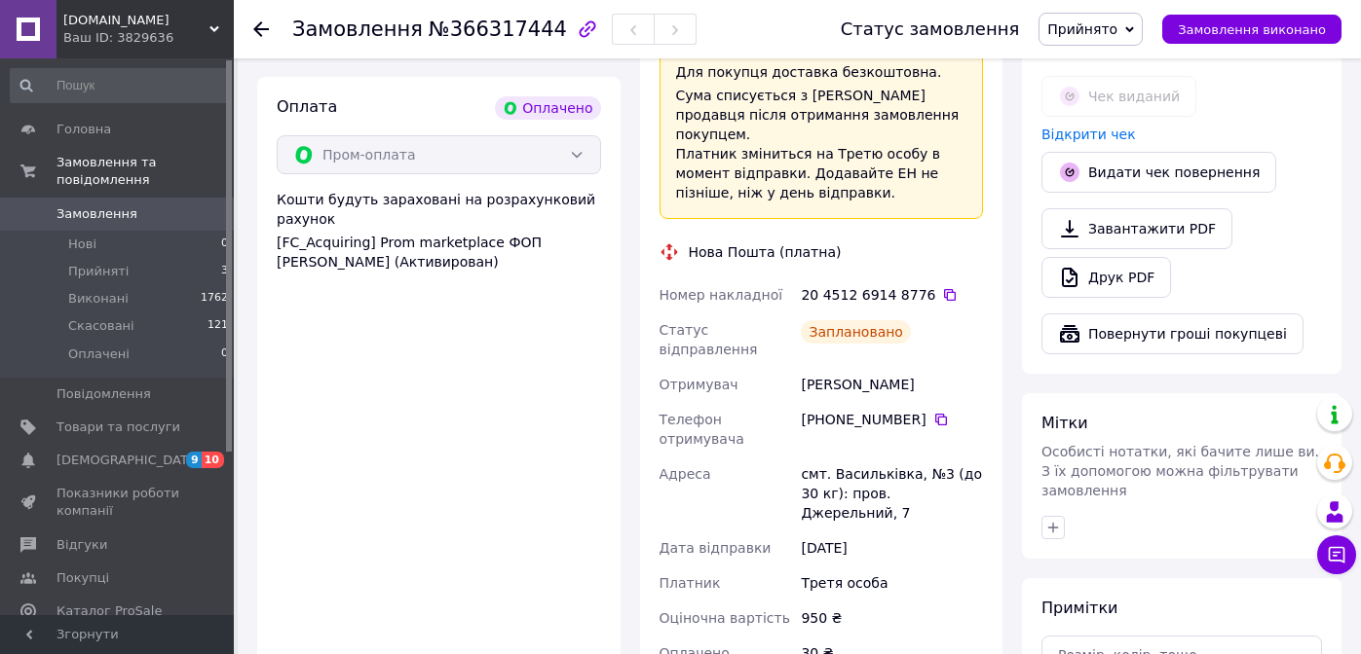
scroll to position [666, 0]
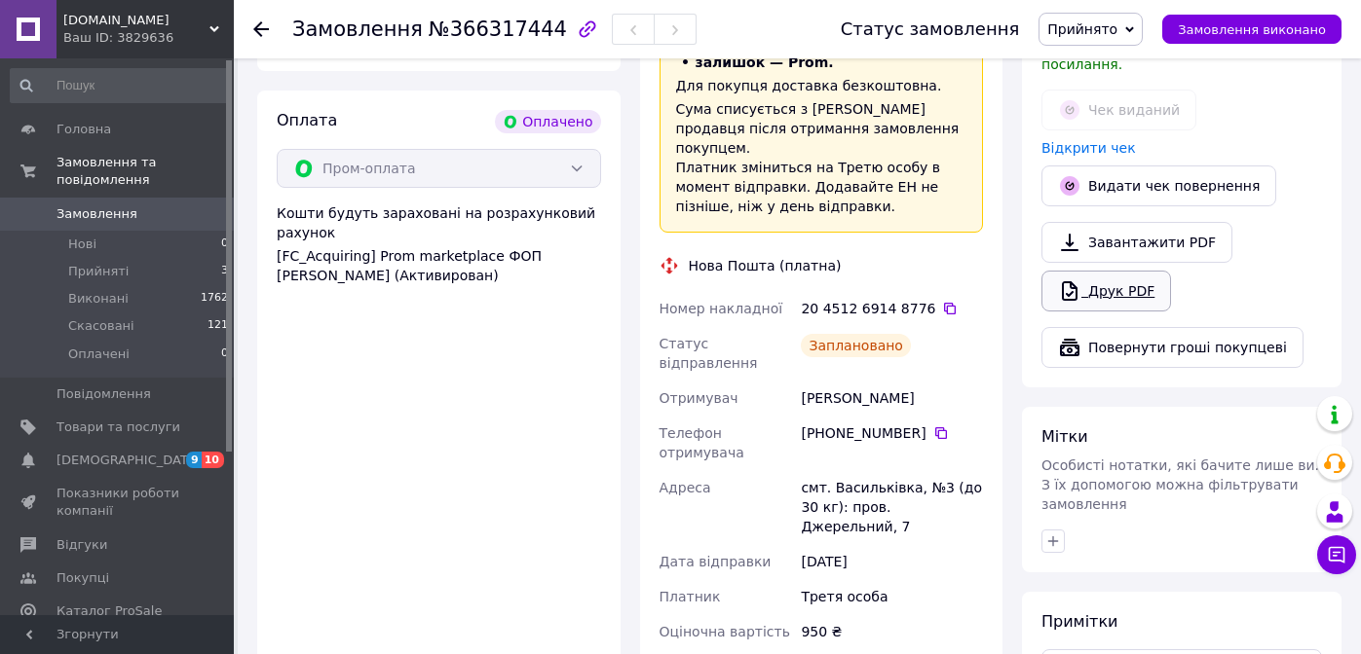
click at [1115, 279] on link "Друк PDF" at bounding box center [1106, 291] width 130 height 41
click at [1089, 140] on link "Відкрити чек" at bounding box center [1088, 148] width 94 height 16
click at [1227, 23] on span "Замовлення виконано" at bounding box center [1251, 29] width 148 height 15
click at [260, 28] on use at bounding box center [261, 29] width 16 height 16
